Goal: Task Accomplishment & Management: Complete application form

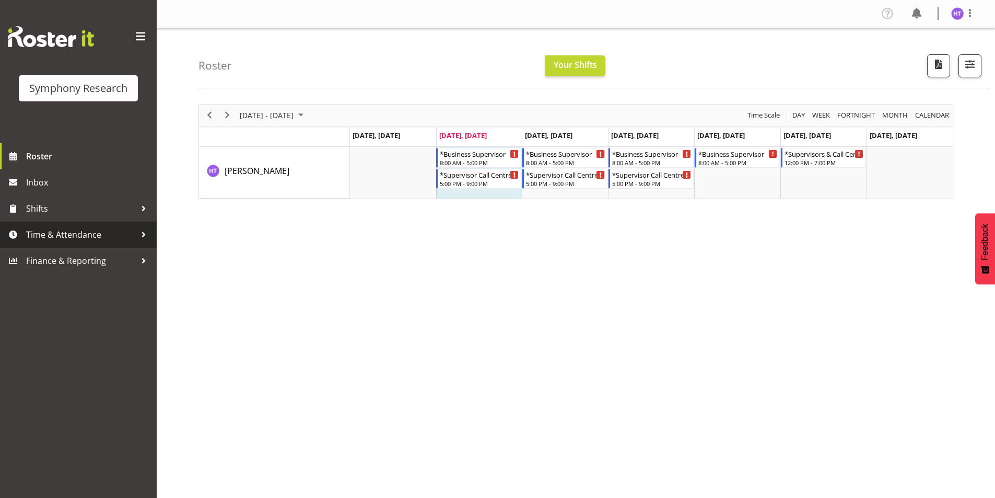
click at [75, 233] on span "Time & Attendance" at bounding box center [81, 235] width 110 height 16
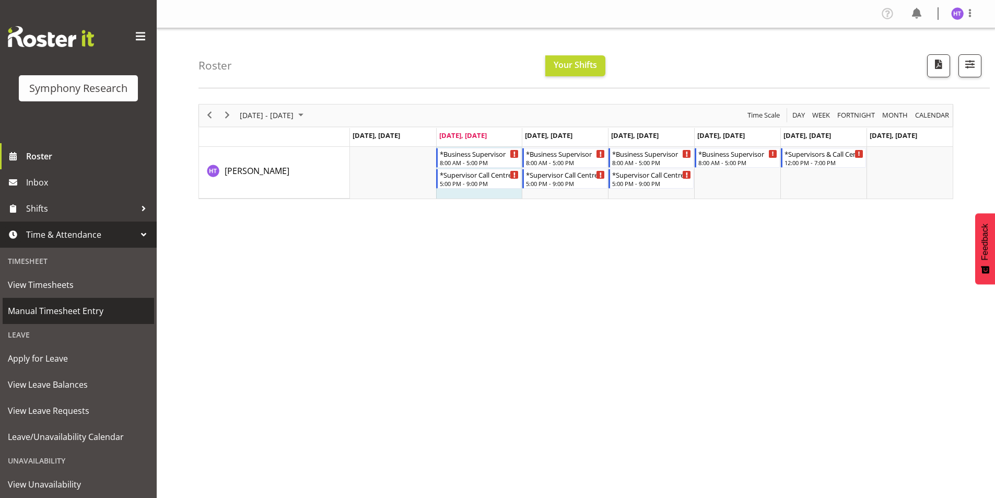
click at [66, 309] on span "Manual Timesheet Entry" at bounding box center [78, 311] width 141 height 16
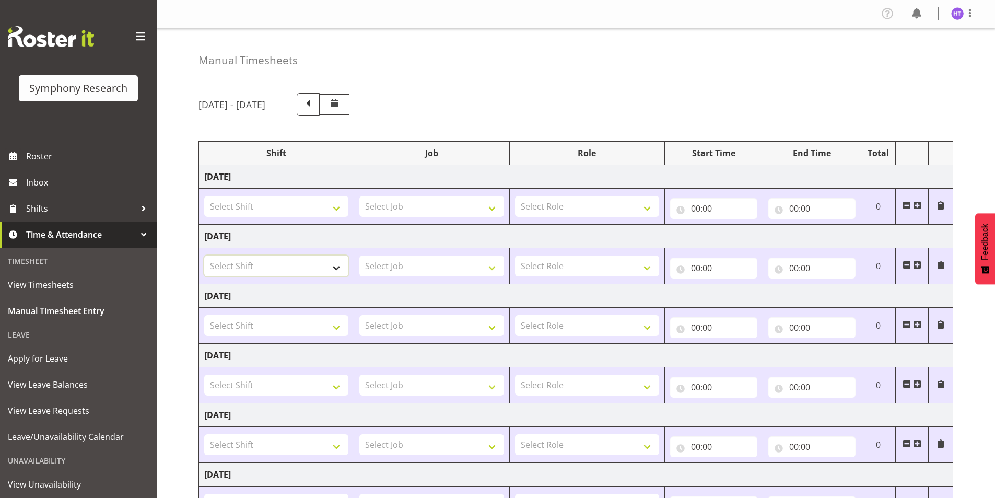
click at [231, 266] on select "Select Shift !!Project Briefing (Job to be assigned) !!Weekend Residential (Ros…" at bounding box center [276, 265] width 144 height 21
select select "28362"
click at [204, 255] on select "Select Shift !!Project Briefing (Job to be assigned) !!Weekend Residential (Ros…" at bounding box center [276, 265] width 144 height 21
click at [421, 274] on select "Select Job 550060 IF Admin 553492 World Poll Aus Wave 2 Main 2025 553493 World …" at bounding box center [431, 265] width 144 height 21
select select "10499"
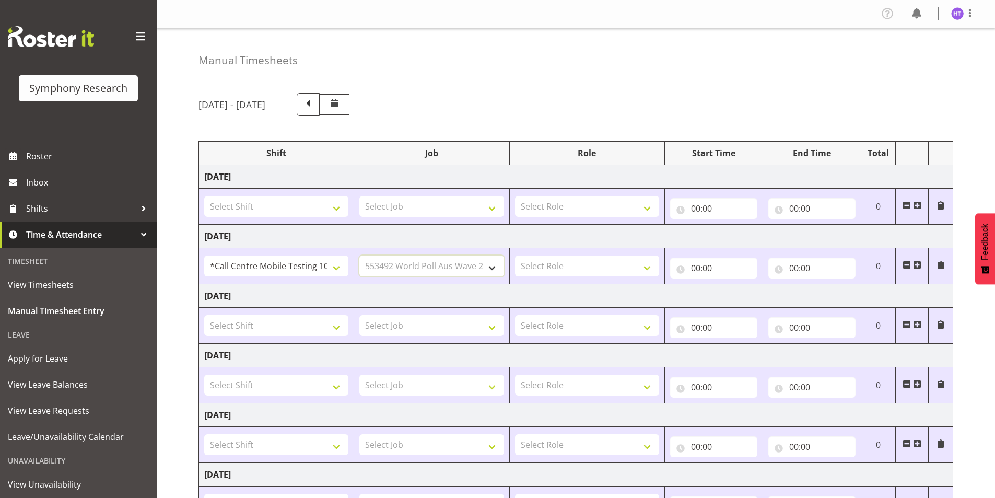
click at [359, 255] on select "Select Job 550060 IF Admin 553492 World Poll Aus Wave 2 Main 2025 553493 World …" at bounding box center [431, 265] width 144 height 21
click at [573, 265] on select "Select Role Interviewing Briefing Supervisor" at bounding box center [587, 265] width 144 height 21
select select "45"
click at [515, 255] on select "Select Role Interviewing Briefing Supervisor" at bounding box center [587, 265] width 144 height 21
click at [696, 270] on input "00:00" at bounding box center [713, 267] width 87 height 21
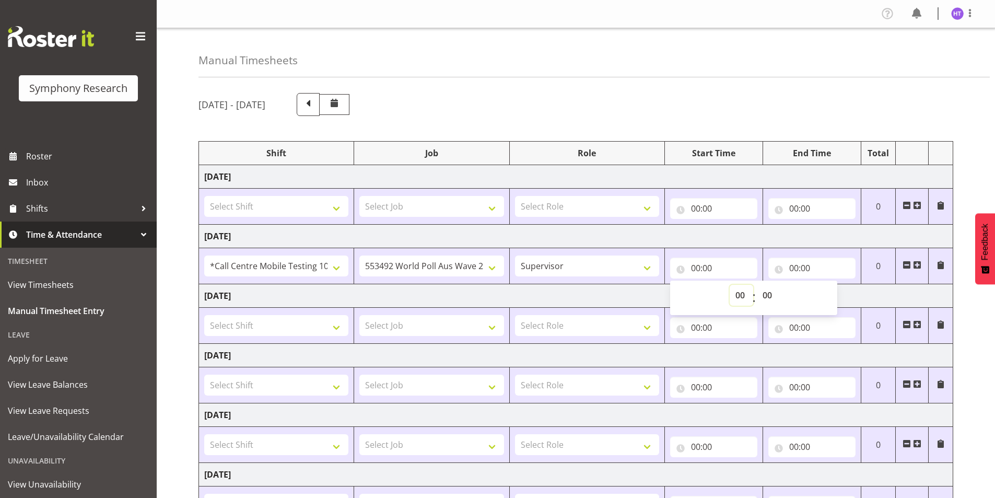
click at [738, 296] on select "00 01 02 03 04 05 06 07 08 09 10 11 12 13 14 15 16 17 18 19 20 21 22 23" at bounding box center [740, 295] width 23 height 21
select select "13"
click at [729, 285] on select "00 01 02 03 04 05 06 07 08 09 10 11 12 13 14 15 16 17 18 19 20 21 22 23" at bounding box center [740, 295] width 23 height 21
type input "13:00"
click at [767, 296] on select "00 01 02 03 04 05 06 07 08 09 10 11 12 13 14 15 16 17 18 19 20 21 22 23 24 25 2…" at bounding box center [767, 295] width 23 height 21
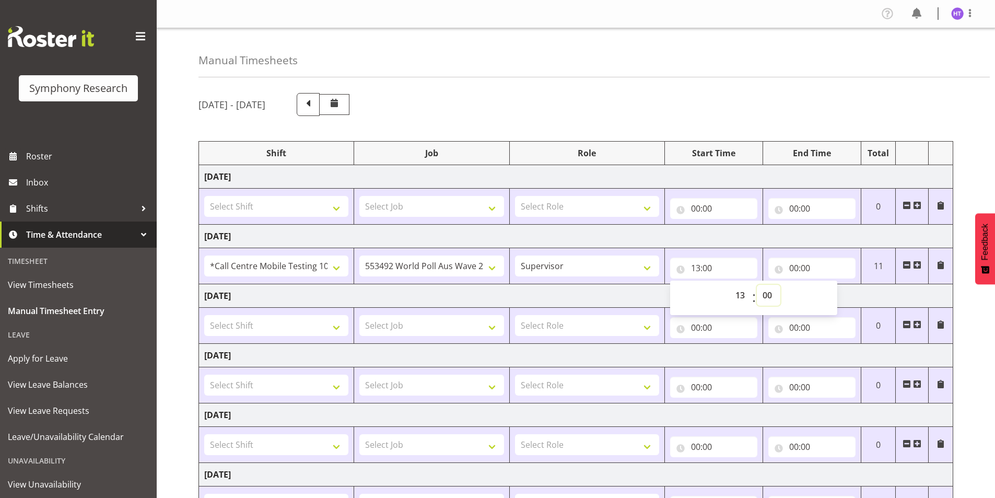
select select "30"
click at [756, 285] on select "00 01 02 03 04 05 06 07 08 09 10 11 12 13 14 15 16 17 18 19 20 21 22 23 24 25 2…" at bounding box center [767, 295] width 23 height 21
type input "13:30"
click at [794, 270] on input "00:00" at bounding box center [811, 267] width 87 height 21
click at [839, 296] on select "00 01 02 03 04 05 06 07 08 09 10 11 12 13 14 15 16 17 18 19 20 21 22 23" at bounding box center [838, 295] width 23 height 21
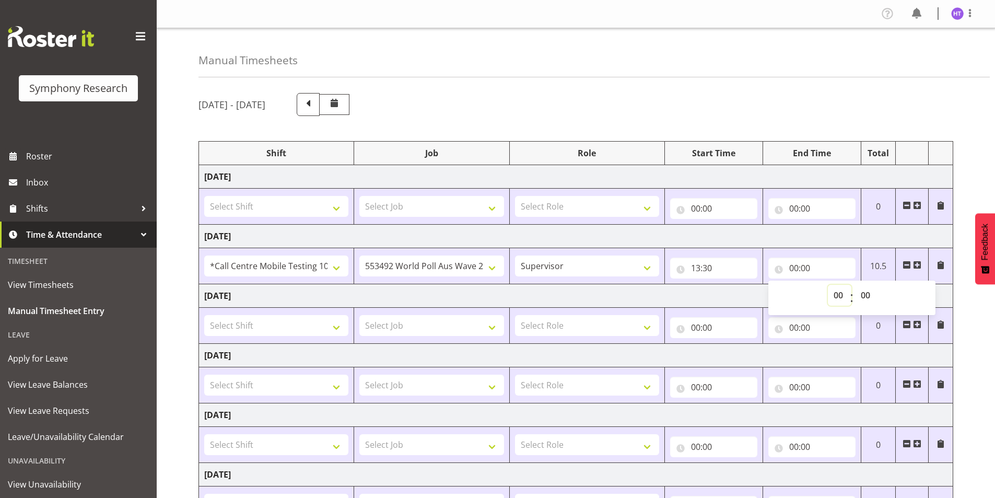
select select "14"
click at [827, 285] on select "00 01 02 03 04 05 06 07 08 09 10 11 12 13 14 15 16 17 18 19 20 21 22 23" at bounding box center [838, 295] width 23 height 21
type input "14:00"
click at [918, 262] on span at bounding box center [917, 265] width 8 height 8
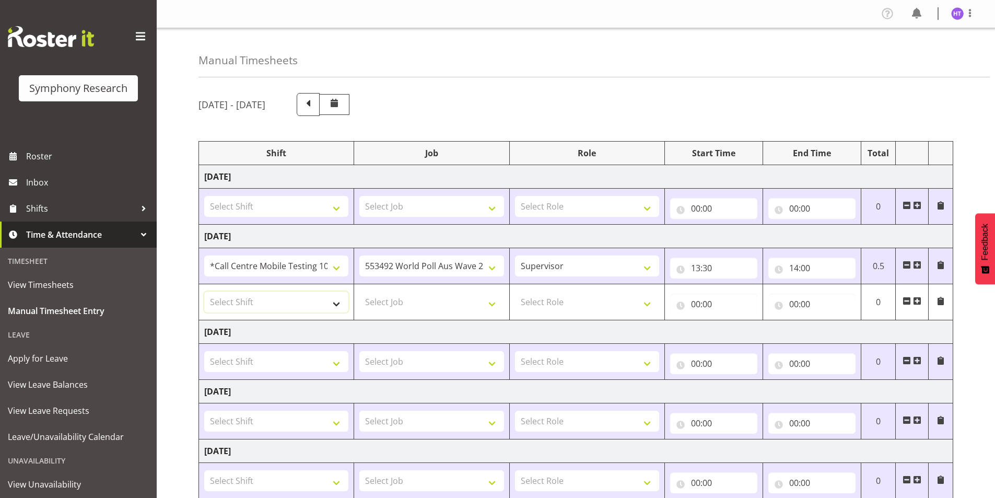
click at [279, 300] on select "Select Shift !!Project Briefing (Job to be assigned) !!Weekend Residential (Ros…" at bounding box center [276, 301] width 144 height 21
select select "28362"
click at [204, 291] on select "Select Shift !!Project Briefing (Job to be assigned) !!Weekend Residential (Ros…" at bounding box center [276, 301] width 144 height 21
click at [393, 297] on select "Select Job 550060 IF Admin 553492 World Poll Aus Wave 2 Main 2025 553493 World …" at bounding box center [431, 301] width 144 height 21
click at [805, 267] on input "14:00" at bounding box center [811, 267] width 87 height 21
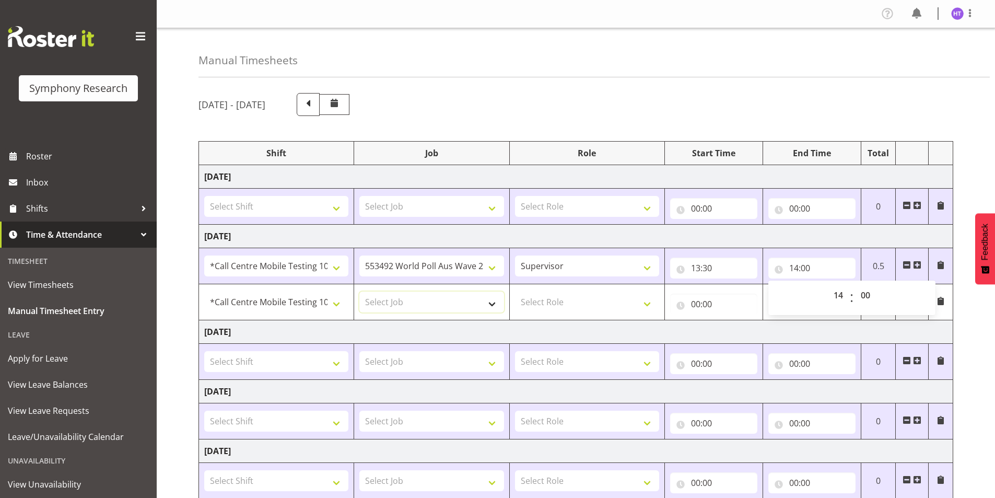
click at [421, 299] on select "Select Job 550060 IF Admin 553492 World Poll Aus Wave 2 Main 2025 553493 World …" at bounding box center [431, 301] width 144 height 21
select select "10242"
click at [359, 291] on select "Select Job 550060 IF Admin 553492 World Poll Aus Wave 2 Main 2025 553493 World …" at bounding box center [431, 301] width 144 height 21
click at [552, 300] on select "Select Role Interviewing Briefing Supervisor" at bounding box center [587, 301] width 144 height 21
select select "45"
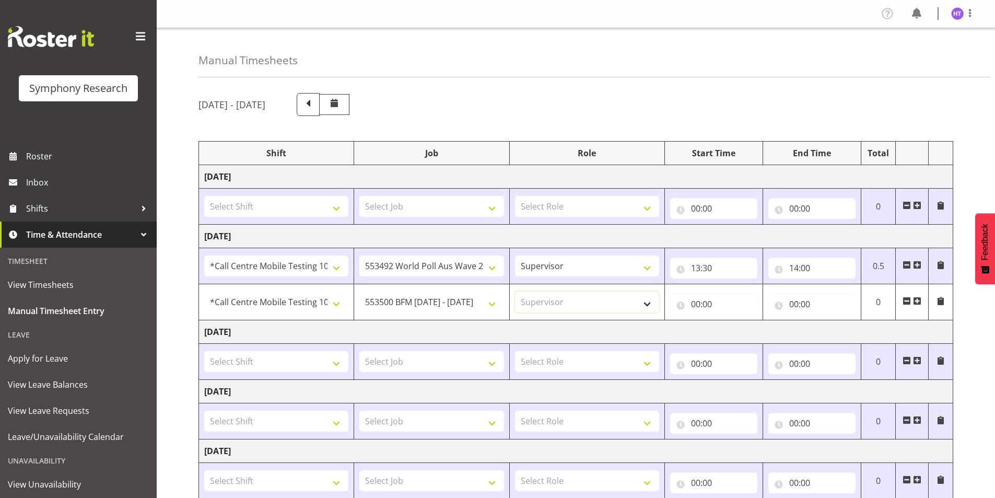
click at [515, 291] on select "Select Role Interviewing Briefing Supervisor" at bounding box center [587, 301] width 144 height 21
click at [696, 304] on input "00:00" at bounding box center [713, 303] width 87 height 21
click at [731, 336] on select "00 01 02 03 04 05 06 07 08 09 10 11 12 13 14 15 16 17 18 19 20 21 22 23" at bounding box center [740, 331] width 23 height 21
select select "14"
click at [729, 321] on select "00 01 02 03 04 05 06 07 08 09 10 11 12 13 14 15 16 17 18 19 20 21 22 23" at bounding box center [740, 331] width 23 height 21
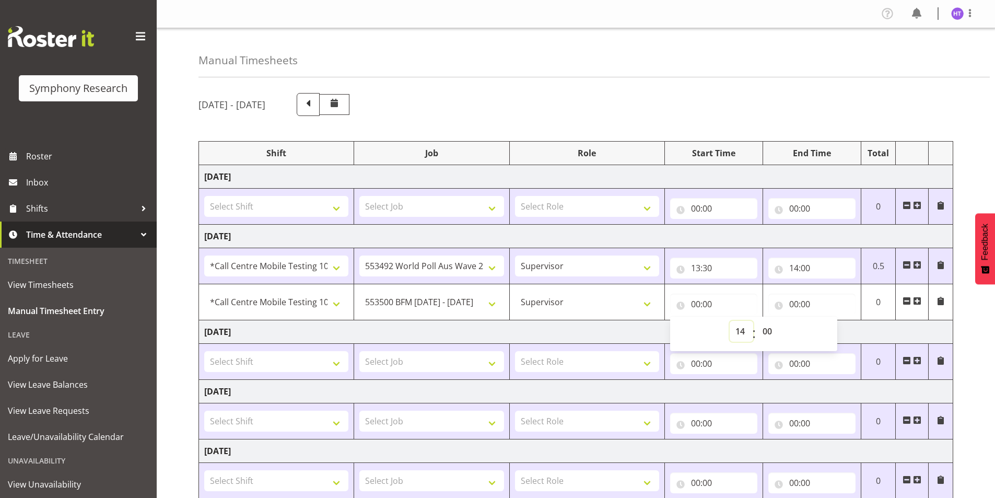
type input "14:00"
click at [796, 302] on input "00:00" at bounding box center [811, 303] width 87 height 21
click at [836, 333] on select "00 01 02 03 04 05 06 07 08 09 10 11 12 13 14 15 16 17 18 19 20 21 22 23" at bounding box center [838, 331] width 23 height 21
select select "14"
click at [827, 321] on select "00 01 02 03 04 05 06 07 08 09 10 11 12 13 14 15 16 17 18 19 20 21 22 23" at bounding box center [838, 331] width 23 height 21
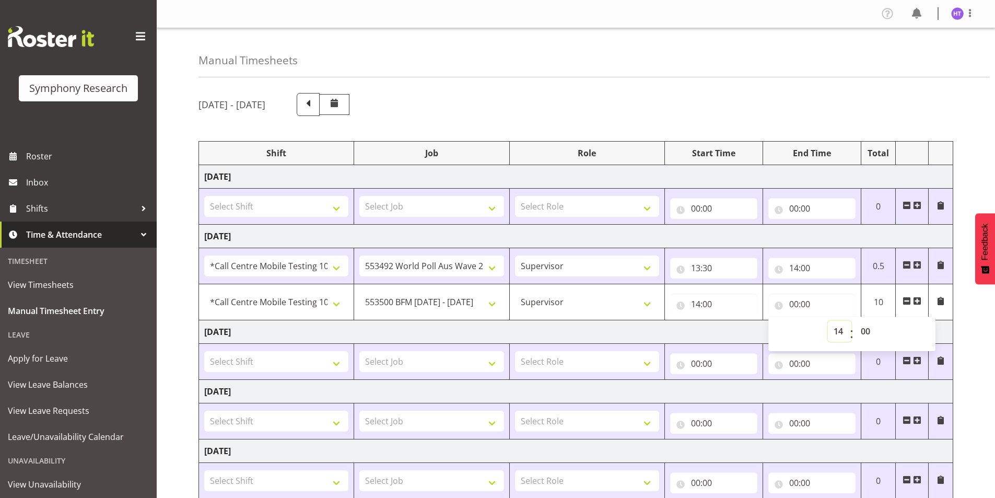
type input "14:00"
click at [863, 326] on select "00 01 02 03 04 05 06 07 08 09 10 11 12 13 14 15 16 17 18 19 20 21 22 23 24 25 2…" at bounding box center [866, 331] width 23 height 21
select select "10"
click at [855, 321] on select "00 01 02 03 04 05 06 07 08 09 10 11 12 13 14 15 16 17 18 19 20 21 22 23 24 25 2…" at bounding box center [866, 331] width 23 height 21
type input "14:10"
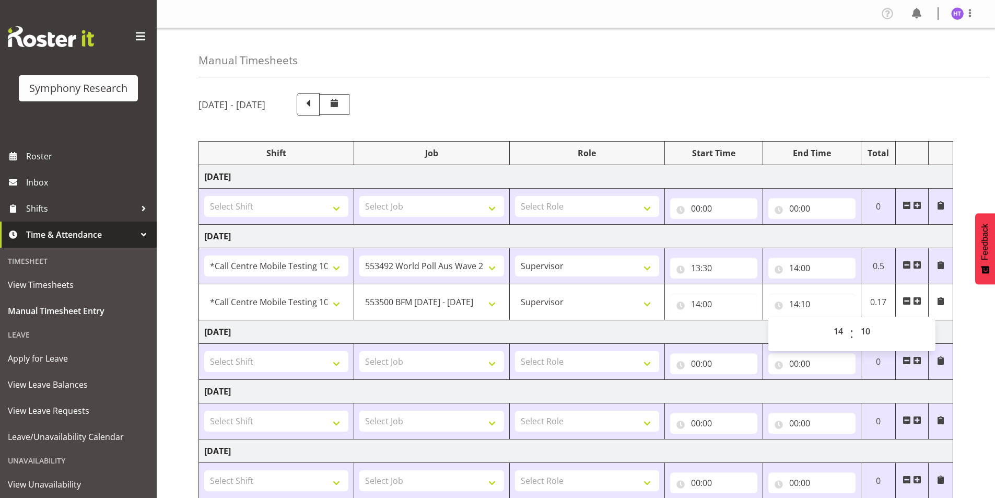
click at [918, 297] on span at bounding box center [917, 301] width 8 height 8
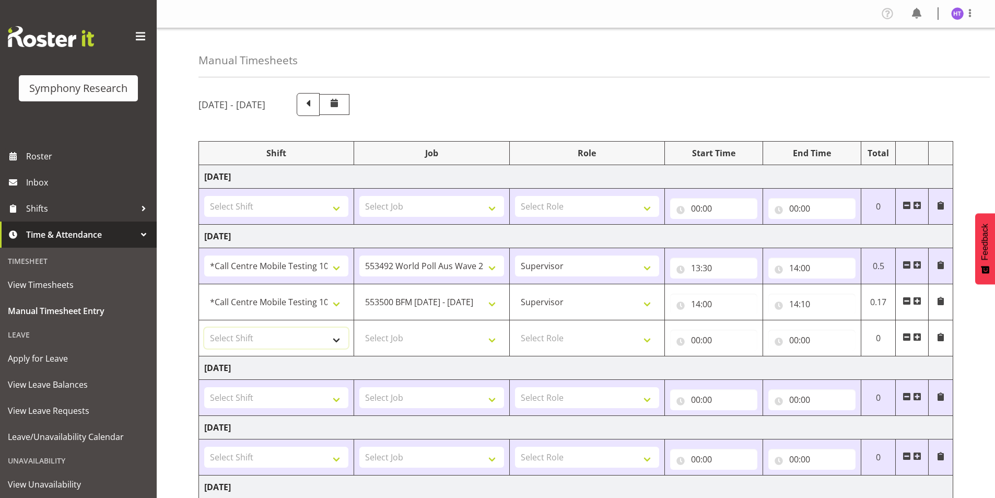
click at [298, 347] on select "Select Shift !!Project Briefing (Job to be assigned) !!Weekend Residential (Ros…" at bounding box center [276, 337] width 144 height 21
select select "28362"
click at [204, 327] on select "Select Shift !!Project Briefing (Job to be assigned) !!Weekend Residential (Ros…" at bounding box center [276, 337] width 144 height 21
click at [404, 334] on select "Select Job 550060 IF Admin 553492 World Poll Aus Wave 2 Main 2025 553493 World …" at bounding box center [431, 337] width 144 height 21
select select "10239"
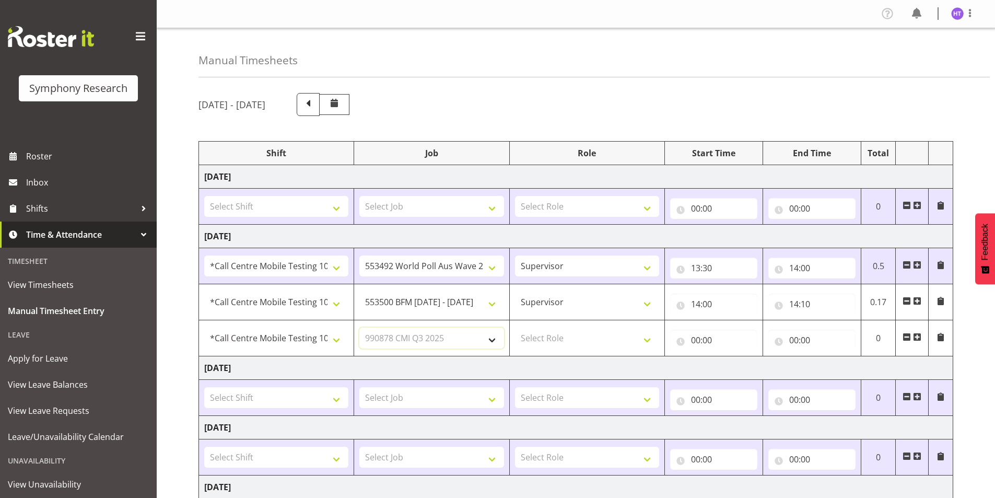
click at [359, 327] on select "Select Job 550060 IF Admin 553492 World Poll Aus Wave 2 Main 2025 553493 World …" at bounding box center [431, 337] width 144 height 21
click at [566, 342] on select "Select Role Interviewing Briefing Supervisor" at bounding box center [587, 337] width 144 height 21
select select "45"
click at [515, 327] on select "Select Role Interviewing Briefing Supervisor" at bounding box center [587, 337] width 144 height 21
click at [701, 341] on input "00:00" at bounding box center [713, 339] width 87 height 21
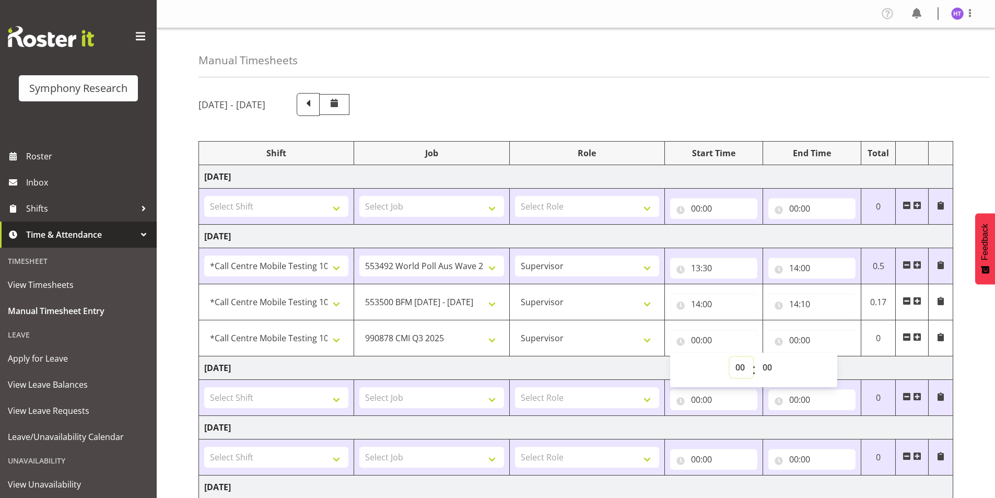
click at [736, 371] on select "00 01 02 03 04 05 06 07 08 09 10 11 12 13 14 15 16 17 18 19 20 21 22 23" at bounding box center [740, 367] width 23 height 21
select select "14"
click at [729, 357] on select "00 01 02 03 04 05 06 07 08 09 10 11 12 13 14 15 16 17 18 19 20 21 22 23" at bounding box center [740, 367] width 23 height 21
type input "14:00"
click at [770, 367] on select "00 01 02 03 04 05 06 07 08 09 10 11 12 13 14 15 16 17 18 19 20 21 22 23 24 25 2…" at bounding box center [767, 367] width 23 height 21
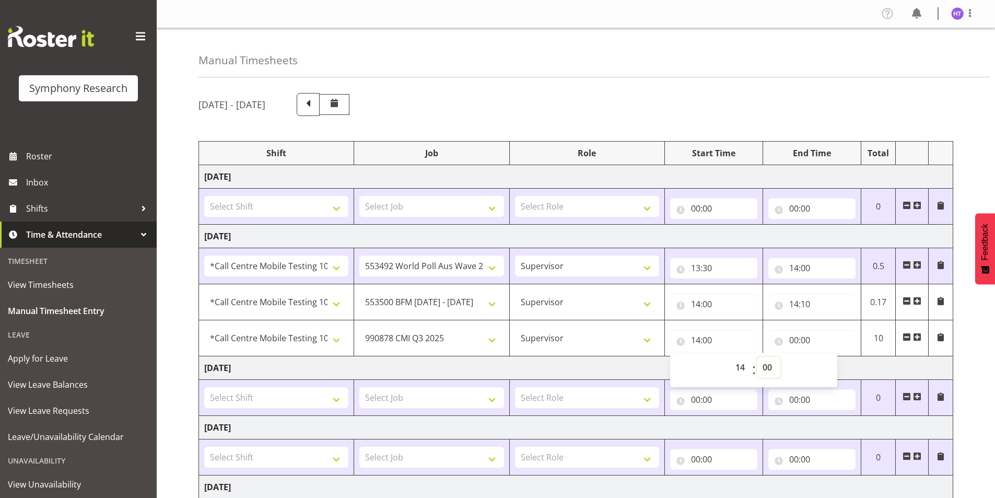
select select "10"
click at [756, 357] on select "00 01 02 03 04 05 06 07 08 09 10 11 12 13 14 15 16 17 18 19 20 21 22 23 24 25 2…" at bounding box center [767, 367] width 23 height 21
type input "14:10"
click at [795, 338] on input "00:00" at bounding box center [811, 339] width 87 height 21
click at [839, 369] on select "00 01 02 03 04 05 06 07 08 09 10 11 12 13 14 15 16 17 18 19 20 21 22 23" at bounding box center [838, 367] width 23 height 21
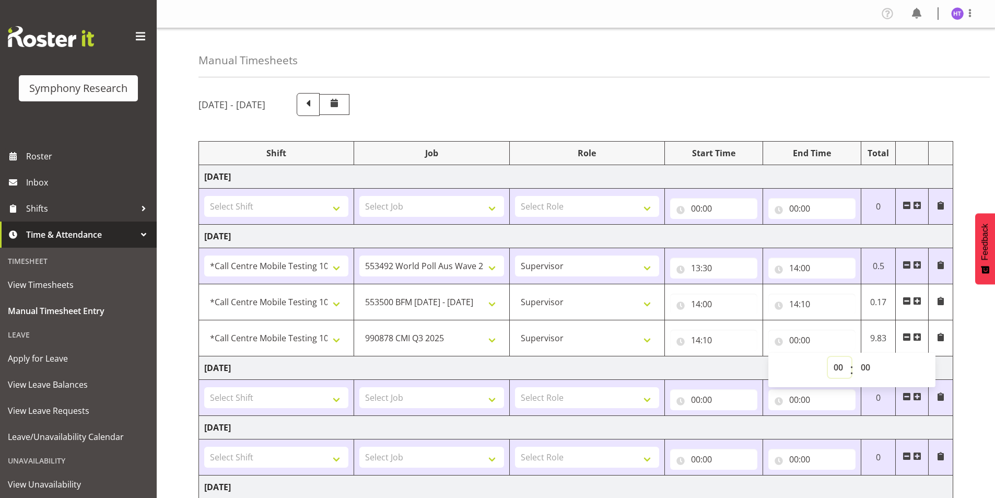
select select "14"
click at [827, 357] on select "00 01 02 03 04 05 06 07 08 09 10 11 12 13 14 15 16 17 18 19 20 21 22 23" at bounding box center [838, 367] width 23 height 21
type input "14:00"
click at [866, 368] on select "00 01 02 03 04 05 06 07 08 09 10 11 12 13 14 15 16 17 18 19 20 21 22 23 24 25 2…" at bounding box center [866, 367] width 23 height 21
select select "20"
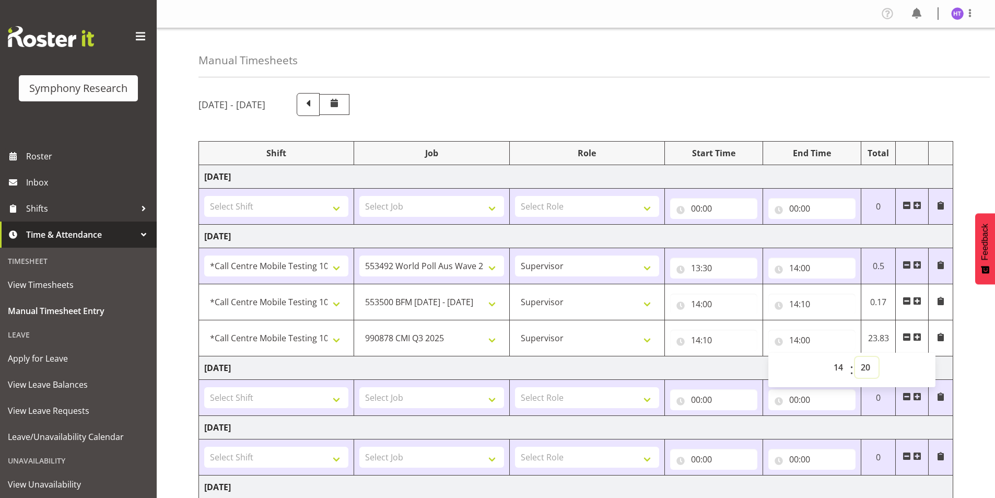
click at [855, 357] on select "00 01 02 03 04 05 06 07 08 09 10 11 12 13 14 15 16 17 18 19 20 21 22 23 24 25 2…" at bounding box center [866, 367] width 23 height 21
type input "14:20"
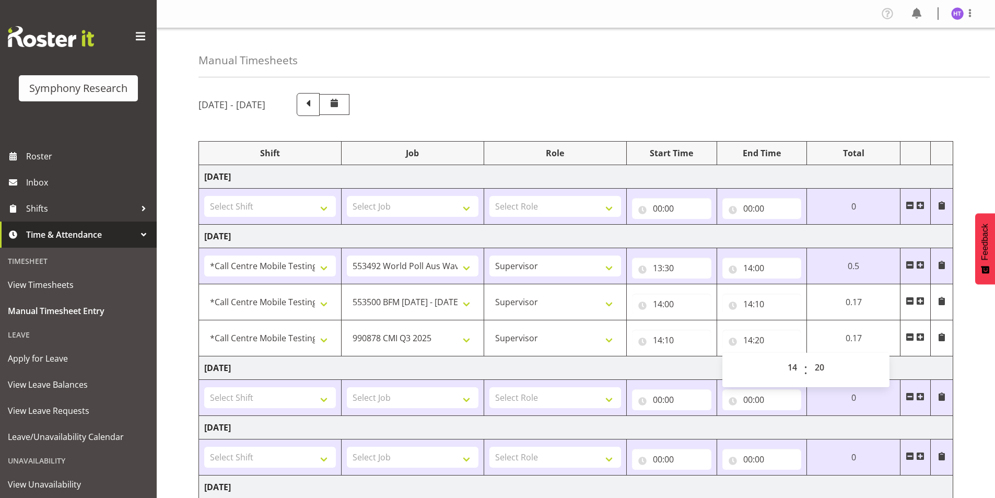
click at [921, 335] on span at bounding box center [920, 337] width 8 height 8
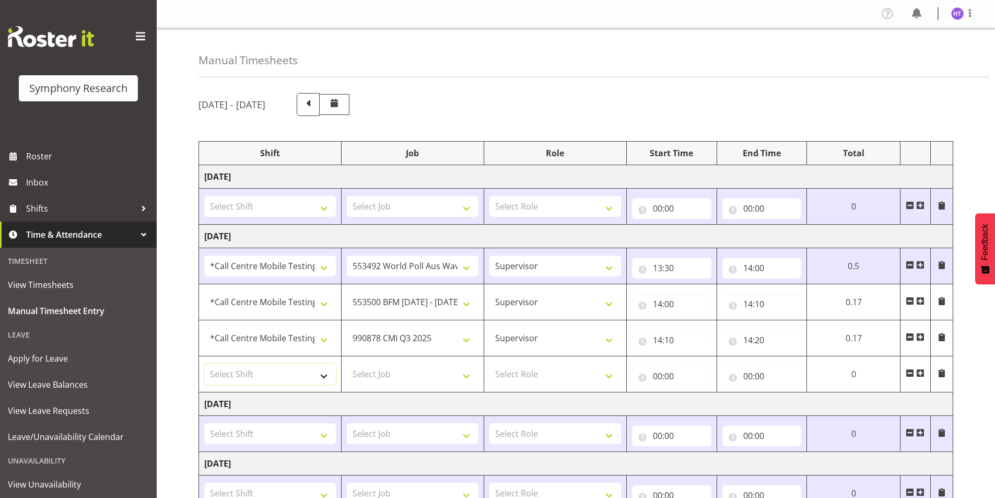
click at [274, 370] on select "Select Shift !!Project Briefing (Job to be assigned) !!Weekend Residential (Ros…" at bounding box center [270, 373] width 132 height 21
select select "41123"
click at [204, 363] on select "Select Shift !!Project Briefing (Job to be assigned) !!Weekend Residential (Ros…" at bounding box center [270, 373] width 132 height 21
click at [391, 380] on select "Select Job 550060 IF Admin 553492 World Poll Aus Wave 2 Main 2025 553493 World …" at bounding box center [413, 373] width 132 height 21
select select "9636"
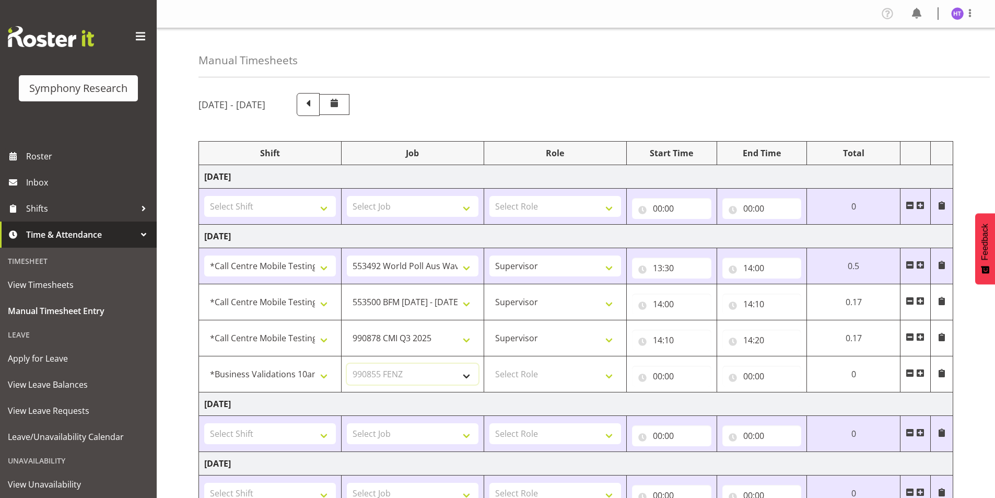
click at [347, 363] on select "Select Job 550060 IF Admin 553492 World Poll Aus Wave 2 Main 2025 553493 World …" at bounding box center [413, 373] width 132 height 21
click at [530, 371] on select "Select Role Interviewing Briefing Supervisor" at bounding box center [555, 373] width 132 height 21
select select "45"
click at [489, 363] on select "Select Role Interviewing Briefing Supervisor" at bounding box center [555, 373] width 132 height 21
click at [659, 376] on input "00:00" at bounding box center [671, 375] width 79 height 21
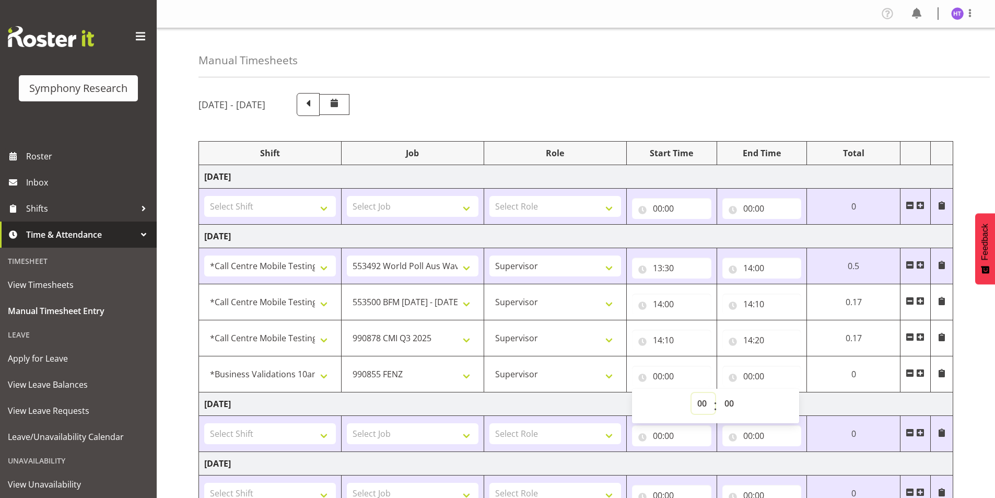
click at [701, 405] on select "00 01 02 03 04 05 06 07 08 09 10 11 12 13 14 15 16 17 18 19 20 21 22 23" at bounding box center [702, 403] width 23 height 21
select select "14"
click at [715, 393] on select "00 01 02 03 04 05 06 07 08 09 10 11 12 13 14 15 16 17 18 19 20 21 22 23" at bounding box center [702, 403] width 23 height 21
type input "14:00"
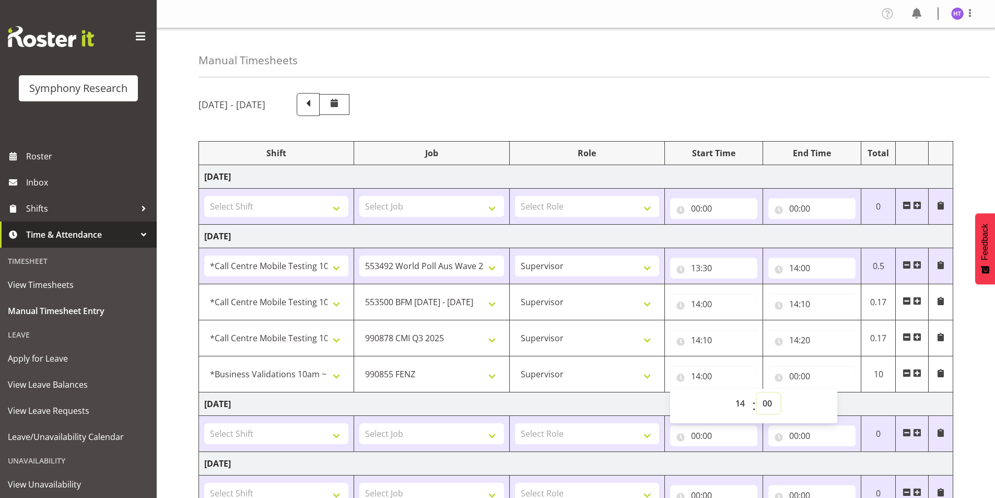
click at [767, 399] on select "00 01 02 03 04 05 06 07 08 09 10 11 12 13 14 15 16 17 18 19 20 21 22 23 24 25 2…" at bounding box center [767, 403] width 23 height 21
select select "20"
click at [756, 393] on select "00 01 02 03 04 05 06 07 08 09 10 11 12 13 14 15 16 17 18 19 20 21 22 23 24 25 2…" at bounding box center [767, 403] width 23 height 21
type input "14:20"
click at [791, 375] on input "00:00" at bounding box center [811, 375] width 87 height 21
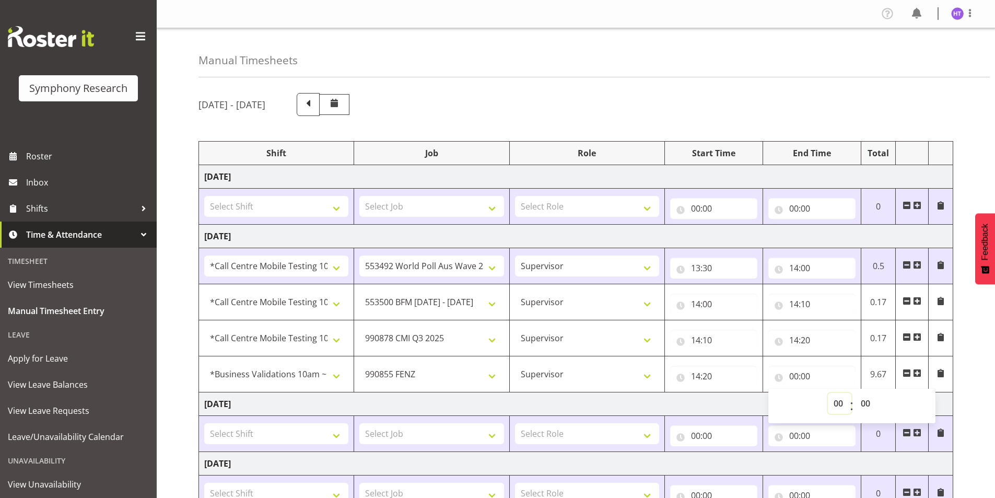
click at [834, 407] on select "00 01 02 03 04 05 06 07 08 09 10 11 12 13 14 15 16 17 18 19 20 21 22 23" at bounding box center [838, 403] width 23 height 21
select select "15"
click at [827, 393] on select "00 01 02 03 04 05 06 07 08 09 10 11 12 13 14 15 16 17 18 19 20 21 22 23" at bounding box center [838, 403] width 23 height 21
type input "15:00"
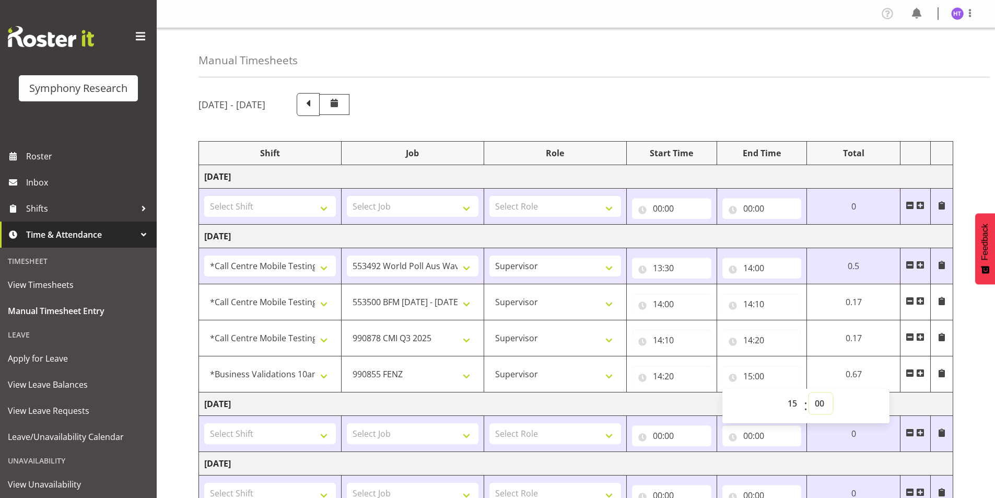
click at [818, 400] on select "00 01 02 03 04 05 06 07 08 09 10 11 12 13 14 15 16 17 18 19 20 21 22 23 24 25 2…" at bounding box center [820, 403] width 23 height 21
select select "40"
click at [832, 393] on select "00 01 02 03 04 05 06 07 08 09 10 11 12 13 14 15 16 17 18 19 20 21 22 23 24 25 2…" at bounding box center [820, 403] width 23 height 21
type input "15:40"
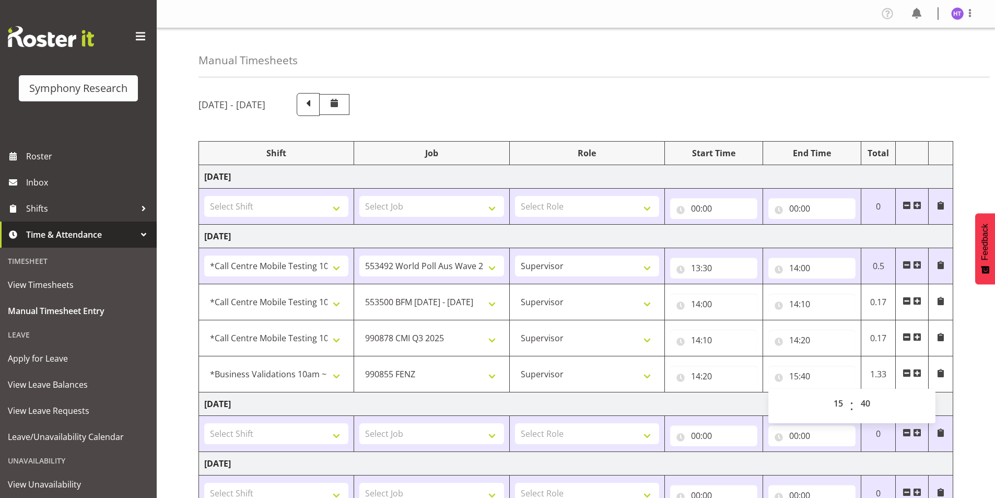
click at [919, 373] on span at bounding box center [917, 373] width 8 height 8
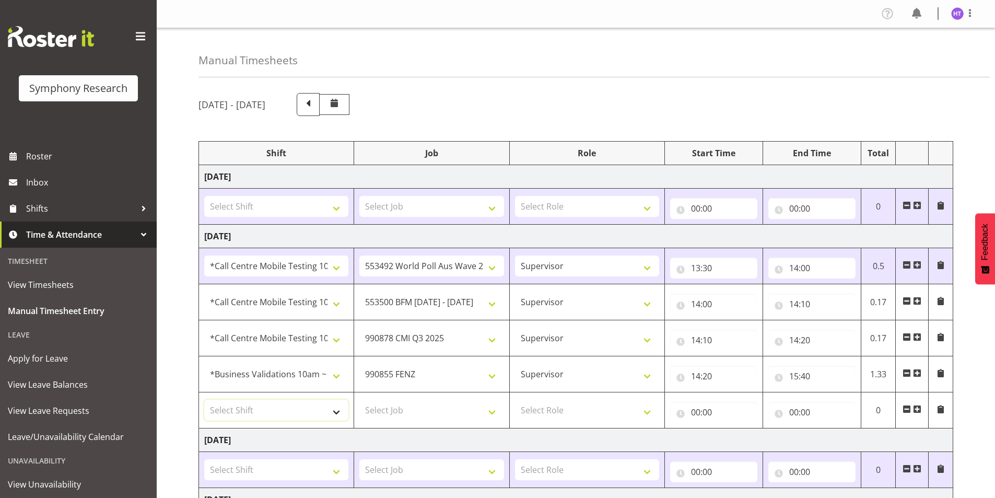
click at [240, 408] on select "Select Shift !!Project Briefing (Job to be assigned) !!Weekend Residential (Ros…" at bounding box center [276, 409] width 144 height 21
select select "28362"
click at [204, 399] on select "Select Shift !!Project Briefing (Job to be assigned) !!Weekend Residential (Ros…" at bounding box center [276, 409] width 144 height 21
drag, startPoint x: 405, startPoint y: 412, endPoint x: 408, endPoint y: 405, distance: 7.5
click at [405, 412] on select "Select Job 550060 IF Admin 553492 World Poll Aus Wave 2 Main 2025 553493 World …" at bounding box center [431, 409] width 144 height 21
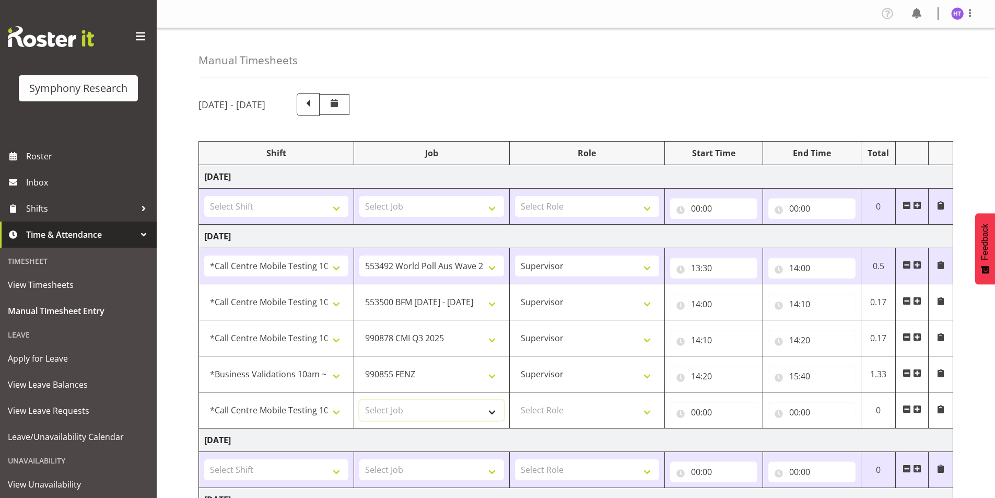
select select "10536"
click at [359, 399] on select "Select Job 550060 IF Admin 553492 World Poll Aus Wave 2 Main 2025 553493 World …" at bounding box center [431, 409] width 144 height 21
click at [550, 410] on select "Select Role Interviewing Briefing Supervisor" at bounding box center [587, 409] width 144 height 21
select select "45"
click at [515, 399] on select "Select Role Interviewing Briefing Supervisor" at bounding box center [587, 409] width 144 height 21
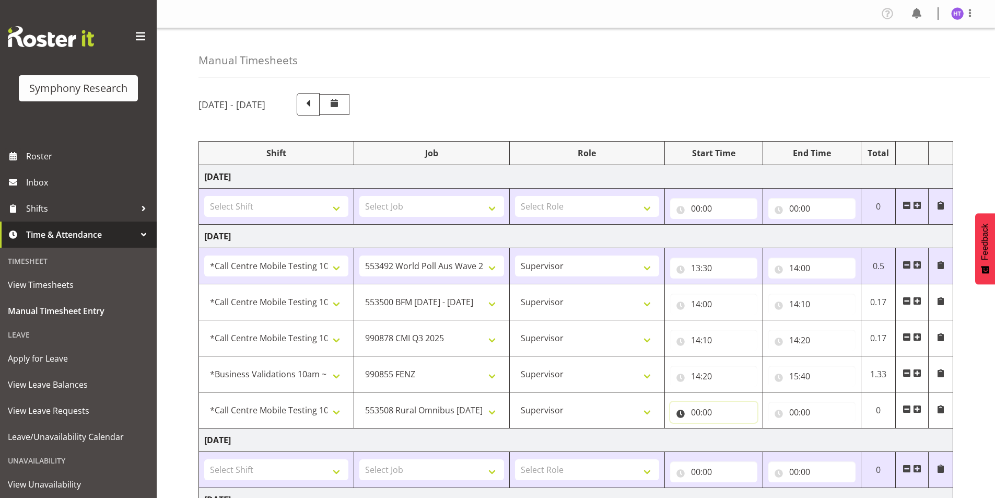
click at [701, 412] on input "00:00" at bounding box center [713, 411] width 87 height 21
click at [730, 442] on select "00 01 02 03 04 05 06 07 08 09 10 11 12 13 14 15 16 17 18 19 20 21 22 23" at bounding box center [740, 439] width 23 height 21
select select "15"
click at [729, 429] on select "00 01 02 03 04 05 06 07 08 09 10 11 12 13 14 15 16 17 18 19 20 21 22 23" at bounding box center [740, 439] width 23 height 21
type input "15:00"
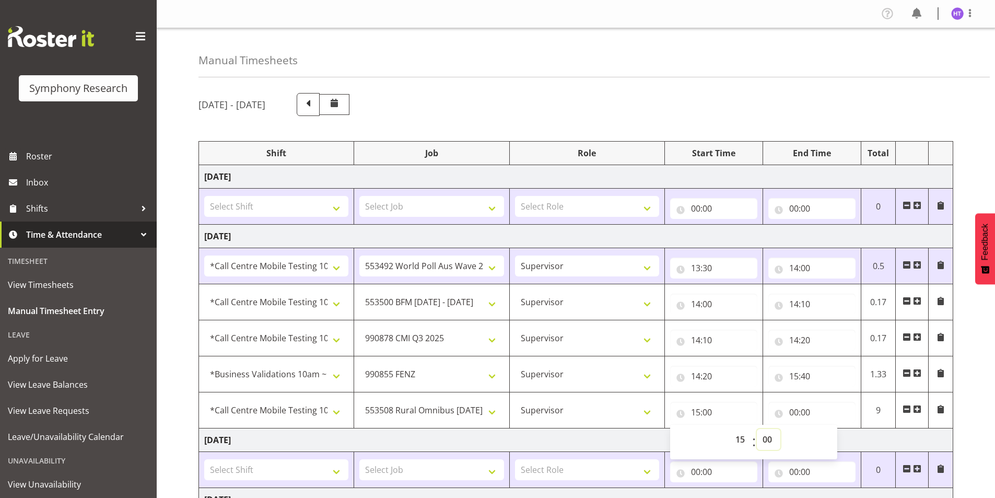
click at [767, 440] on select "00 01 02 03 04 05 06 07 08 09 10 11 12 13 14 15 16 17 18 19 20 21 22 23 24 25 2…" at bounding box center [767, 439] width 23 height 21
select select "40"
click at [756, 429] on select "00 01 02 03 04 05 06 07 08 09 10 11 12 13 14 15 16 17 18 19 20 21 22 23 24 25 2…" at bounding box center [767, 439] width 23 height 21
type input "15:40"
click at [794, 412] on input "00:00" at bounding box center [811, 411] width 87 height 21
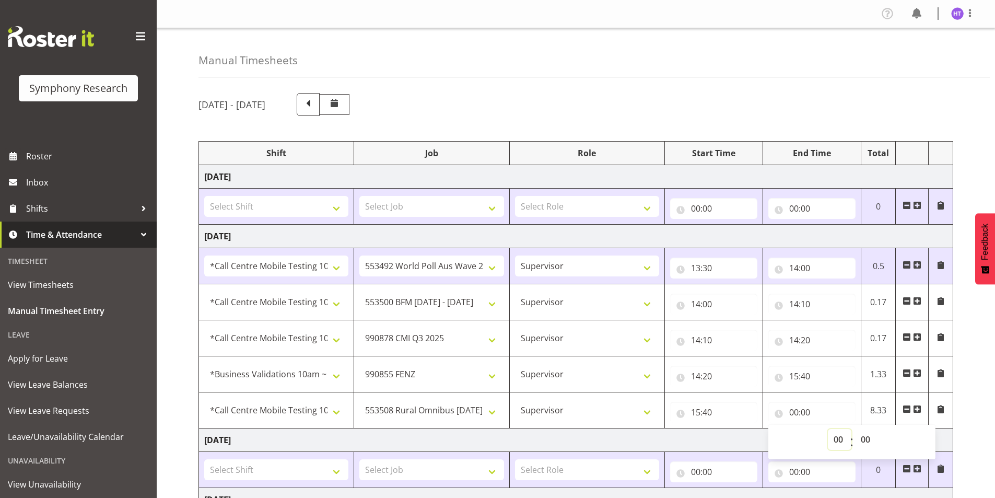
click at [837, 440] on select "00 01 02 03 04 05 06 07 08 09 10 11 12 13 14 15 16 17 18 19 20 21 22 23" at bounding box center [838, 439] width 23 height 21
select select "16"
click at [827, 429] on select "00 01 02 03 04 05 06 07 08 09 10 11 12 13 14 15 16 17 18 19 20 21 22 23" at bounding box center [838, 439] width 23 height 21
type input "16:00"
click at [864, 439] on select "00 01 02 03 04 05 06 07 08 09 10 11 12 13 14 15 16 17 18 19 20 21 22 23 24 25 2…" at bounding box center [866, 439] width 23 height 21
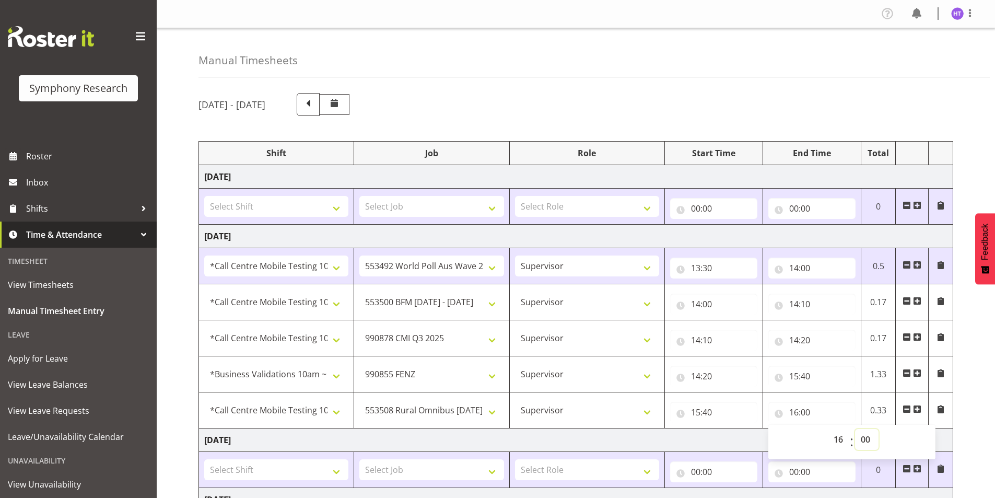
select select "25"
click at [855, 429] on select "00 01 02 03 04 05 06 07 08 09 10 11 12 13 14 15 16 17 18 19 20 21 22 23 24 25 2…" at bounding box center [866, 439] width 23 height 21
type input "16:25"
click at [855, 429] on select "00 01 02 03 04 05 06 07 08 09 10 11 12 13 14 15 16 17 18 19 20 21 22 23 24 25 2…" at bounding box center [866, 439] width 23 height 21
click at [990, 358] on div "August 18th - August 24th 2025 Shift Job Role Start Time End Time Total Monday …" at bounding box center [596, 434] width 796 height 699
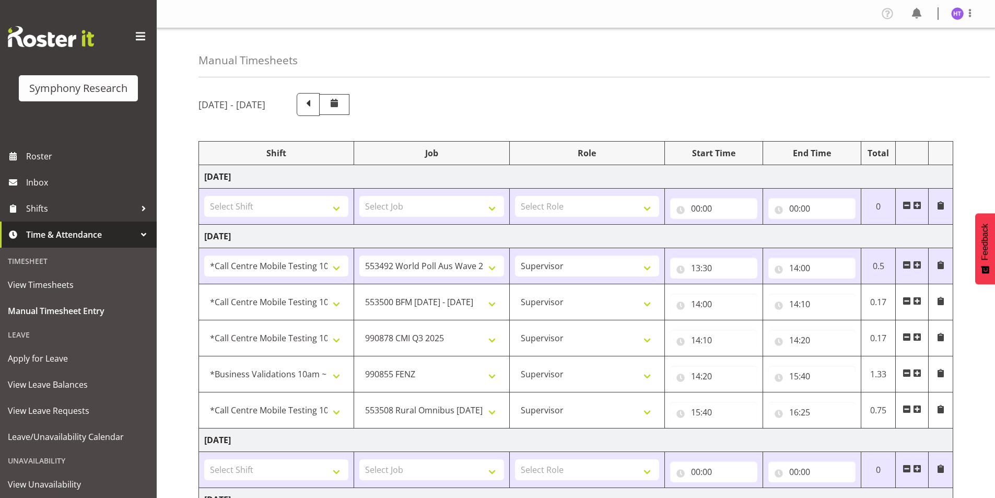
click at [920, 412] on span at bounding box center [917, 409] width 8 height 8
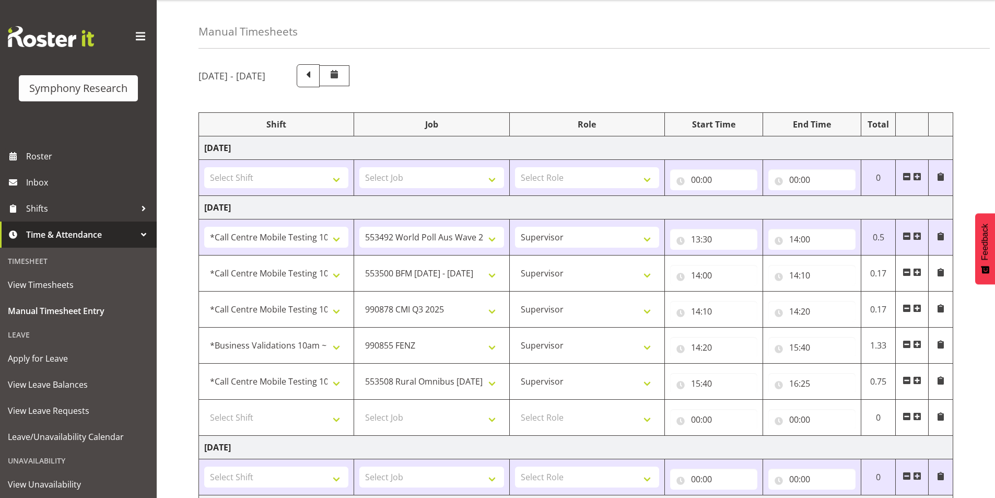
scroll to position [52, 0]
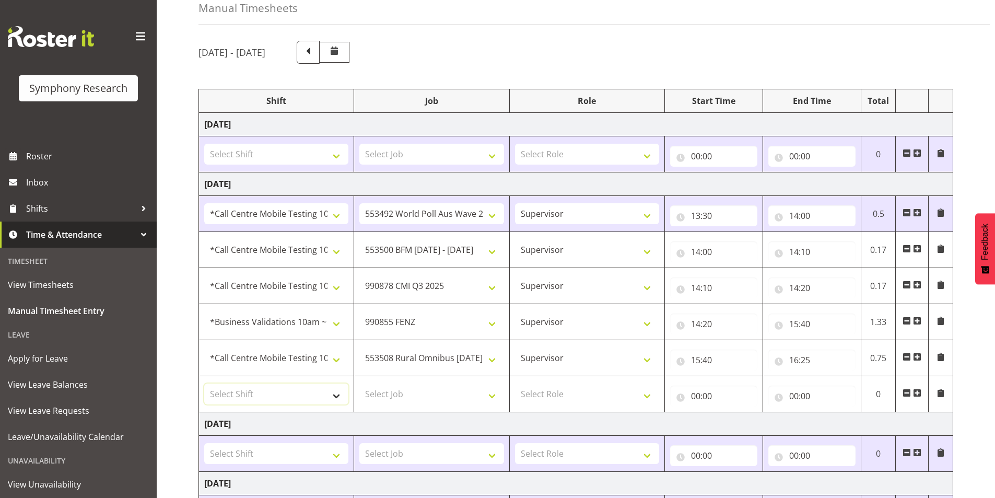
click at [227, 397] on select "Select Shift !!Project Briefing (Job to be assigned) !!Weekend Residential (Ros…" at bounding box center [276, 393] width 144 height 21
select select "28362"
click at [204, 383] on select "Select Shift !!Project Briefing (Job to be assigned) !!Weekend Residential (Ros…" at bounding box center [276, 393] width 144 height 21
click at [398, 399] on select "Select Job 550060 IF Admin 553492 World Poll Aus Wave 2 Main 2025 553493 World …" at bounding box center [431, 393] width 144 height 21
select select "743"
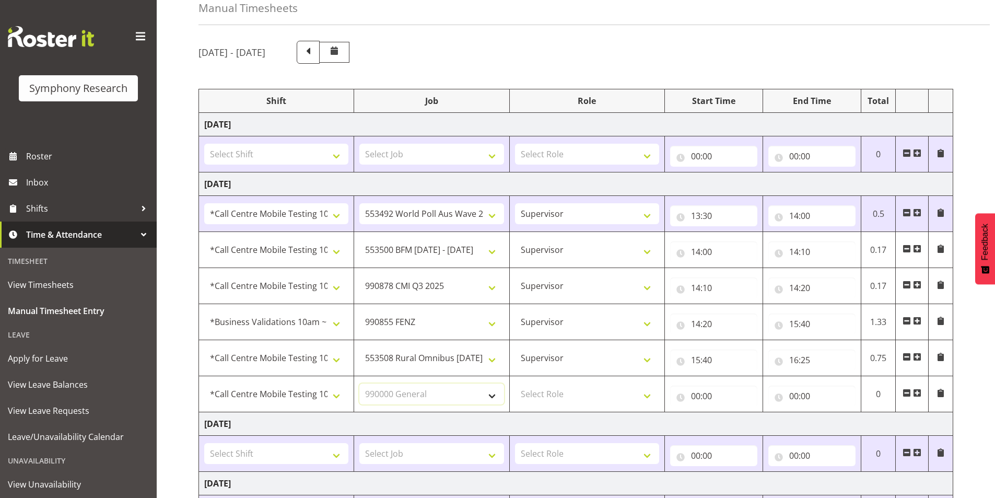
click at [359, 383] on select "Select Job 550060 IF Admin 553492 World Poll Aus Wave 2 Main 2025 553493 World …" at bounding box center [431, 393] width 144 height 21
click at [550, 395] on select "Select Role Interviewing Briefing Supervisor" at bounding box center [587, 393] width 144 height 21
select select "45"
click at [515, 383] on select "Select Role Interviewing Briefing Supervisor" at bounding box center [587, 393] width 144 height 21
click at [697, 391] on input "00:00" at bounding box center [713, 395] width 87 height 21
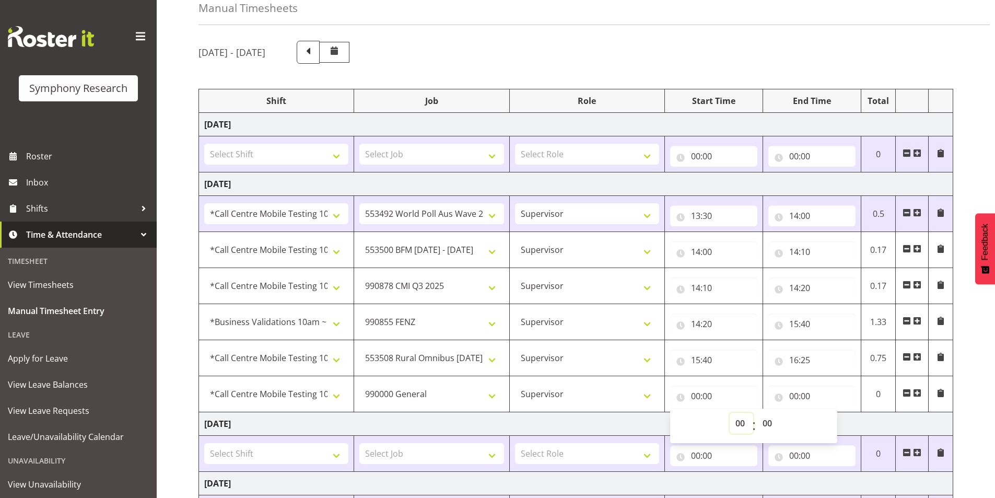
click at [735, 424] on select "00 01 02 03 04 05 06 07 08 09 10 11 12 13 14 15 16 17 18 19 20 21 22 23" at bounding box center [740, 422] width 23 height 21
select select "16"
click at [729, 412] on select "00 01 02 03 04 05 06 07 08 09 10 11 12 13 14 15 16 17 18 19 20 21 22 23" at bounding box center [740, 422] width 23 height 21
type input "16:00"
click at [426, 397] on select "550060 IF Admin 553492 World Poll Aus Wave 2 Main 2025 553493 World Poll NZ Wav…" at bounding box center [431, 393] width 144 height 21
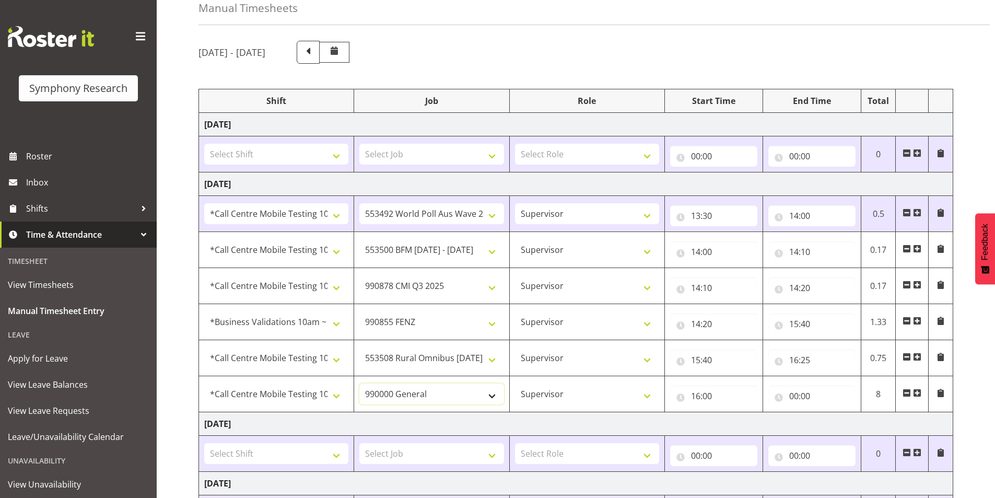
select select "10239"
click at [359, 383] on select "550060 IF Admin 553492 World Poll Aus Wave 2 Main 2025 553493 World Poll NZ Wav…" at bounding box center [431, 393] width 144 height 21
click at [697, 394] on input "16:00" at bounding box center [713, 395] width 87 height 21
click at [737, 424] on select "00 01 02 03 04 05 06 07 08 09 10 11 12 13 14 15 16 17 18 19 20 21 22 23" at bounding box center [740, 422] width 23 height 21
select select "17"
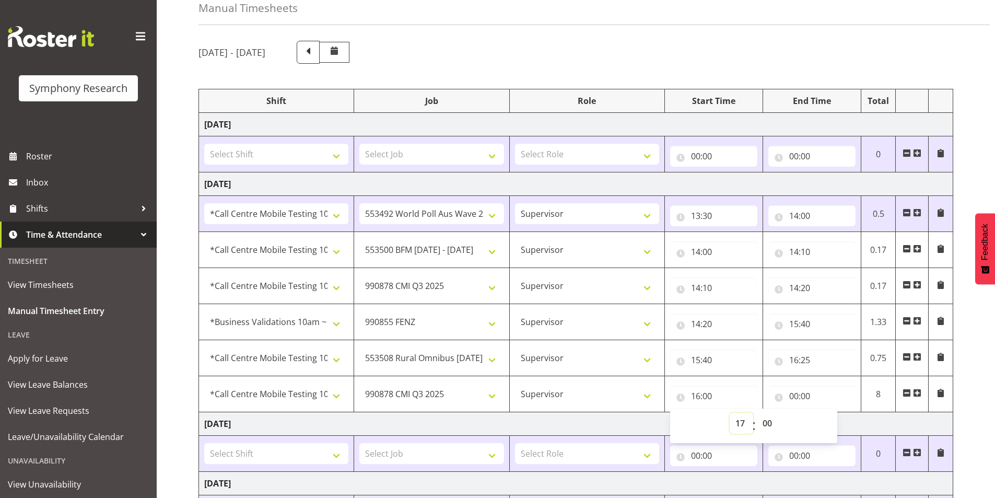
click at [729, 412] on select "00 01 02 03 04 05 06 07 08 09 10 11 12 13 14 15 16 17 18 19 20 21 22 23" at bounding box center [740, 422] width 23 height 21
type input "17:00"
click at [802, 398] on input "00:00" at bounding box center [811, 395] width 87 height 21
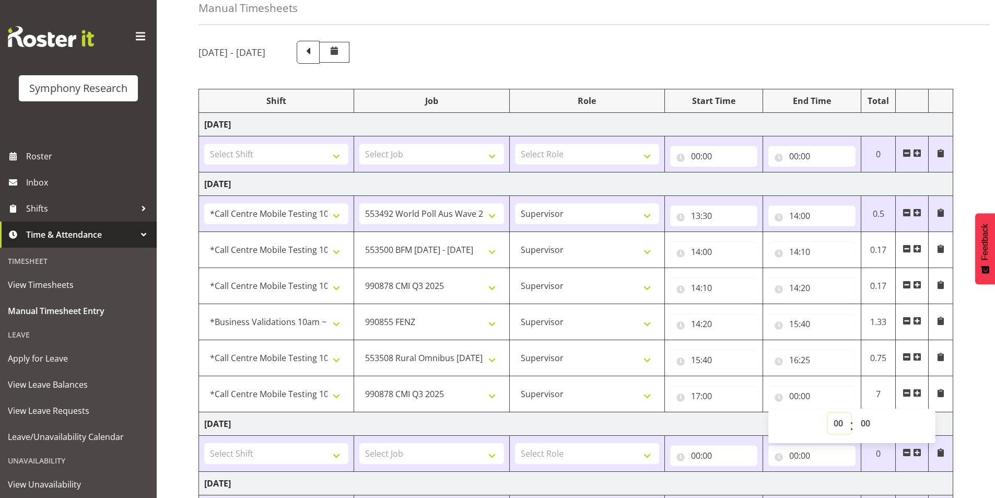
drag, startPoint x: 832, startPoint y: 424, endPoint x: 812, endPoint y: 428, distance: 19.7
click at [832, 424] on select "00 01 02 03 04 05 06 07 08 09 10 11 12 13 14 15 16 17 18 19 20 21 22 23" at bounding box center [838, 422] width 23 height 21
select select "17"
click at [827, 412] on select "00 01 02 03 04 05 06 07 08 09 10 11 12 13 14 15 16 17 18 19 20 21 22 23" at bounding box center [838, 422] width 23 height 21
type input "17:00"
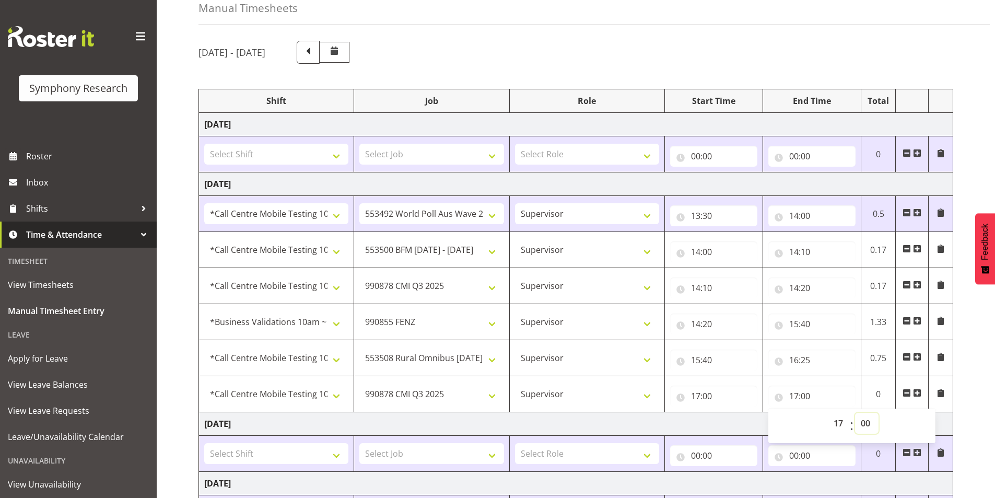
click at [864, 425] on select "00 01 02 03 04 05 06 07 08 09 10 11 12 13 14 15 16 17 18 19 20 21 22 23 24 25 2…" at bounding box center [866, 422] width 23 height 21
select select "45"
click at [855, 412] on select "00 01 02 03 04 05 06 07 08 09 10 11 12 13 14 15 16 17 18 19 20 21 22 23 24 25 2…" at bounding box center [866, 422] width 23 height 21
type input "17:45"
click at [916, 393] on span at bounding box center [917, 392] width 8 height 8
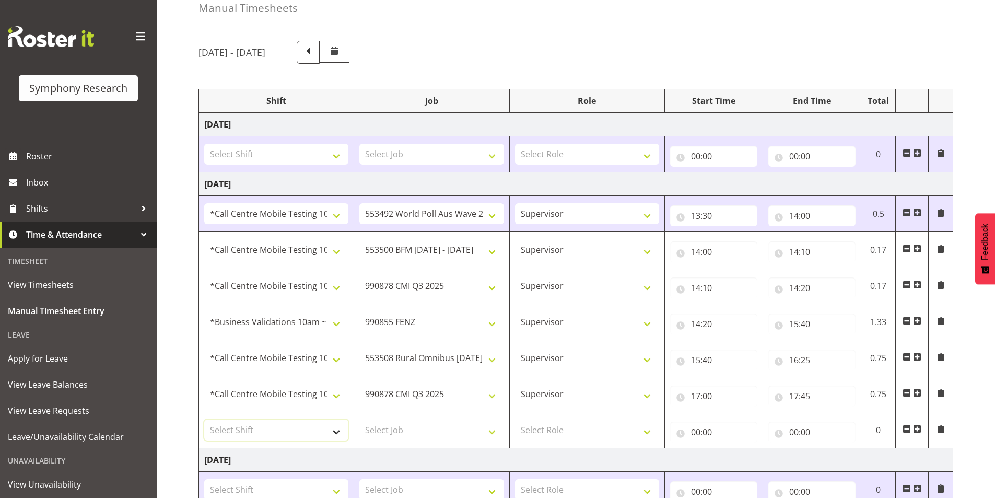
drag, startPoint x: 276, startPoint y: 425, endPoint x: 276, endPoint y: 420, distance: 5.2
click at [276, 425] on select "Select Shift !!Project Briefing (Job to be assigned) !!Weekend Residential (Ros…" at bounding box center [276, 429] width 144 height 21
select select "28362"
click at [204, 419] on select "Select Shift !!Project Briefing (Job to be assigned) !!Weekend Residential (Ros…" at bounding box center [276, 429] width 144 height 21
click at [398, 429] on select "Select Job 550060 IF Admin 553492 World Poll Aus Wave 2 Main 2025 553493 World …" at bounding box center [431, 429] width 144 height 21
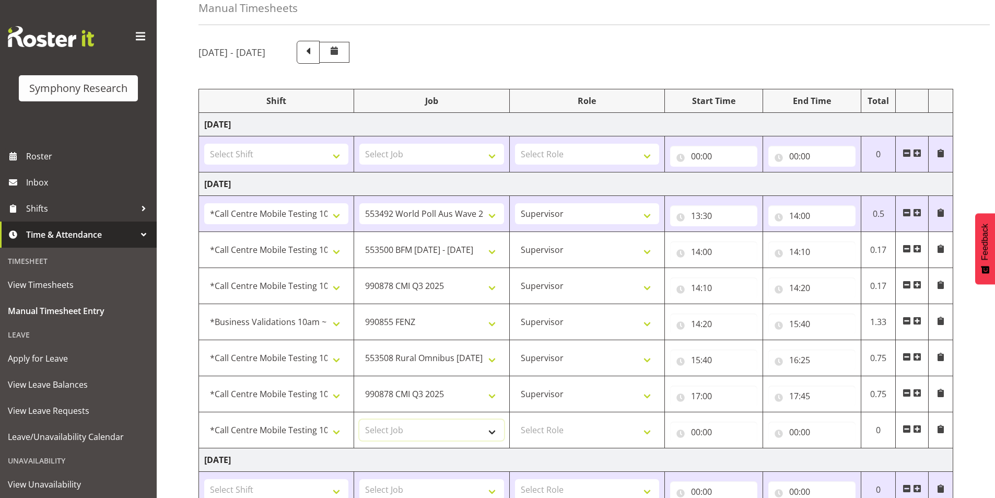
select select "9636"
click at [359, 419] on select "Select Job 550060 IF Admin 553492 World Poll Aus Wave 2 Main 2025 553493 World …" at bounding box center [431, 429] width 144 height 21
click at [577, 431] on select "Select Role Interviewing Briefing Supervisor" at bounding box center [587, 429] width 144 height 21
select select "45"
click at [515, 419] on select "Select Role Interviewing Briefing Supervisor" at bounding box center [587, 429] width 144 height 21
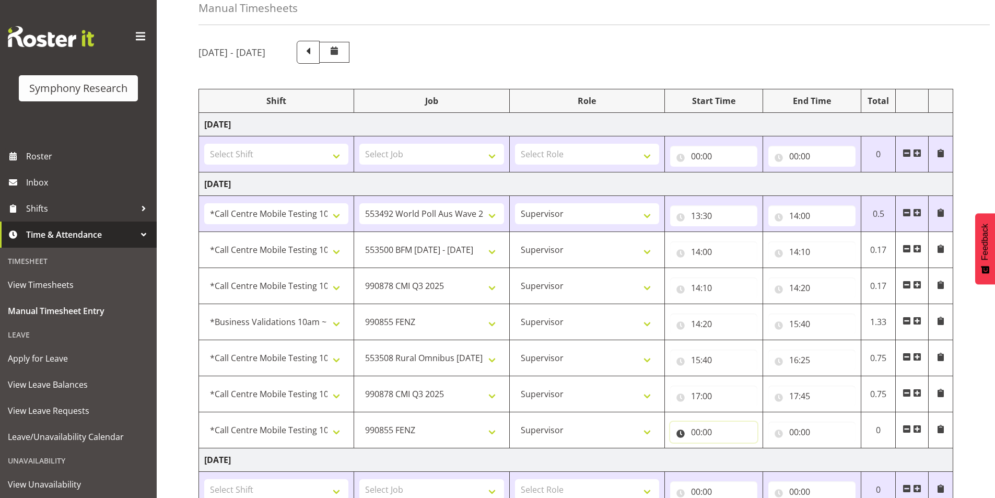
click at [697, 432] on input "00:00" at bounding box center [713, 431] width 87 height 21
click at [737, 458] on select "00 01 02 03 04 05 06 07 08 09 10 11 12 13 14 15 16 17 18 19 20 21 22 23" at bounding box center [740, 458] width 23 height 21
select select "17"
click at [729, 448] on select "00 01 02 03 04 05 06 07 08 09 10 11 12 13 14 15 16 17 18 19 20 21 22 23" at bounding box center [740, 458] width 23 height 21
type input "17:00"
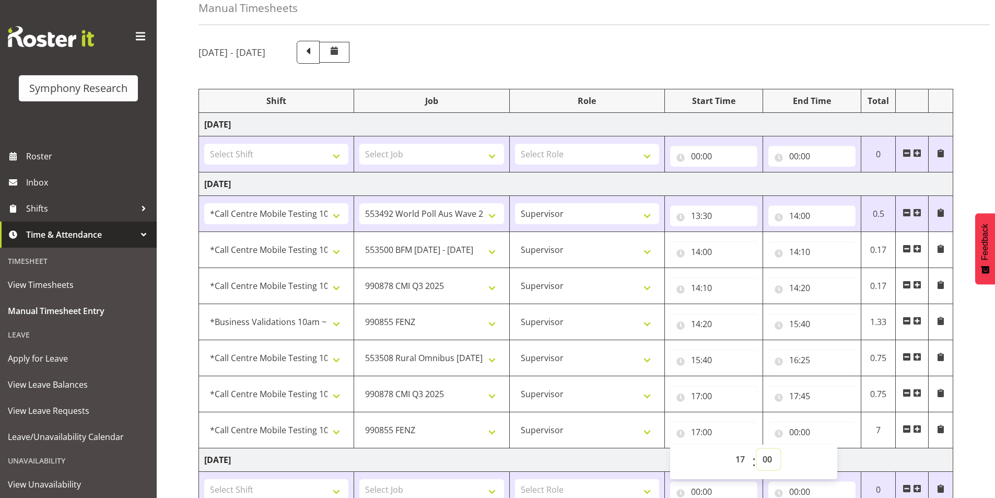
click at [767, 457] on select "00 01 02 03 04 05 06 07 08 09 10 11 12 13 14 15 16 17 18 19 20 21 22 23 24 25 2…" at bounding box center [767, 458] width 23 height 21
select select "45"
click at [756, 448] on select "00 01 02 03 04 05 06 07 08 09 10 11 12 13 14 15 16 17 18 19 20 21 22 23 24 25 2…" at bounding box center [767, 458] width 23 height 21
type input "17:45"
click at [792, 431] on input "00:00" at bounding box center [811, 431] width 87 height 21
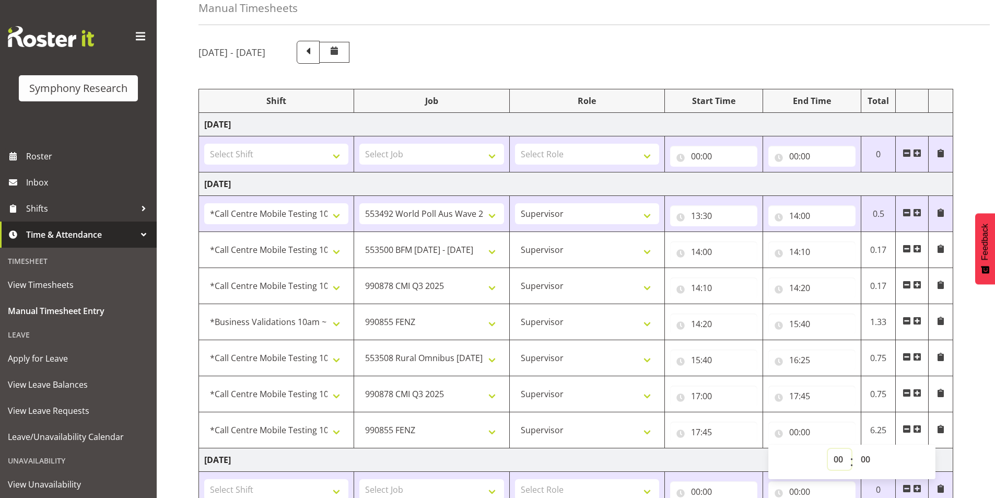
click at [835, 462] on select "00 01 02 03 04 05 06 07 08 09 10 11 12 13 14 15 16 17 18 19 20 21 22 23" at bounding box center [838, 458] width 23 height 21
select select "17"
click at [827, 448] on select "00 01 02 03 04 05 06 07 08 09 10 11 12 13 14 15 16 17 18 19 20 21 22 23" at bounding box center [838, 458] width 23 height 21
type input "17:00"
click at [866, 461] on select "00 01 02 03 04 05 06 07 08 09 10 11 12 13 14 15 16 17 18 19 20 21 22 23 24 25 2…" at bounding box center [866, 458] width 23 height 21
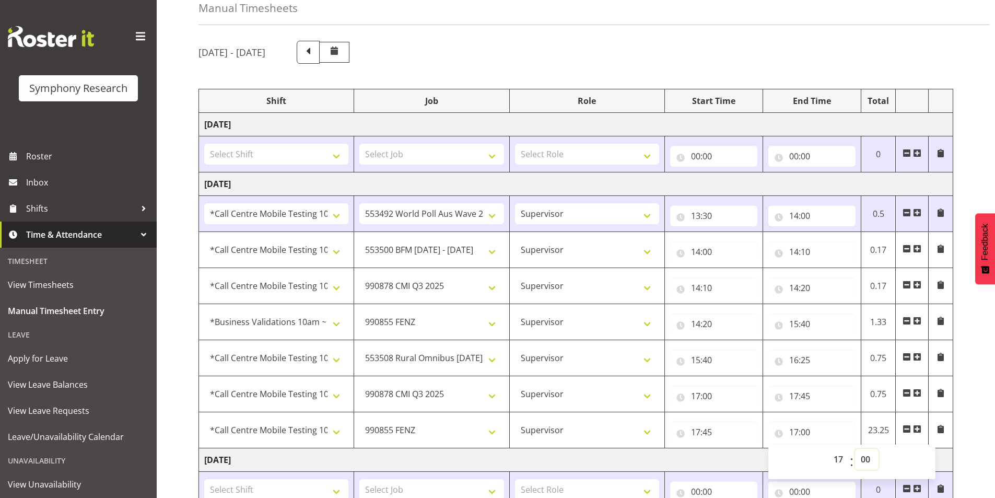
select select "55"
click at [855, 448] on select "00 01 02 03 04 05 06 07 08 09 10 11 12 13 14 15 16 17 18 19 20 21 22 23 24 25 2…" at bounding box center [866, 458] width 23 height 21
type input "17:55"
click at [913, 428] on span at bounding box center [917, 428] width 8 height 8
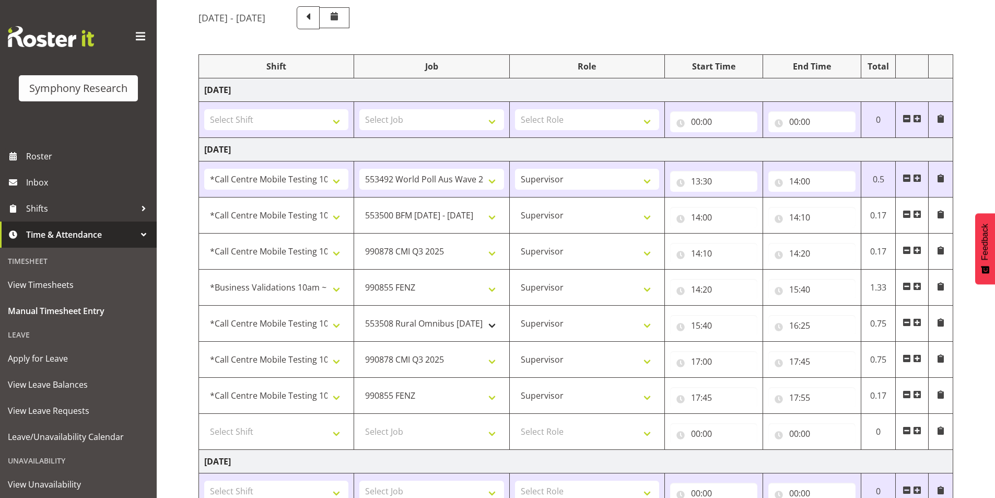
scroll to position [104, 0]
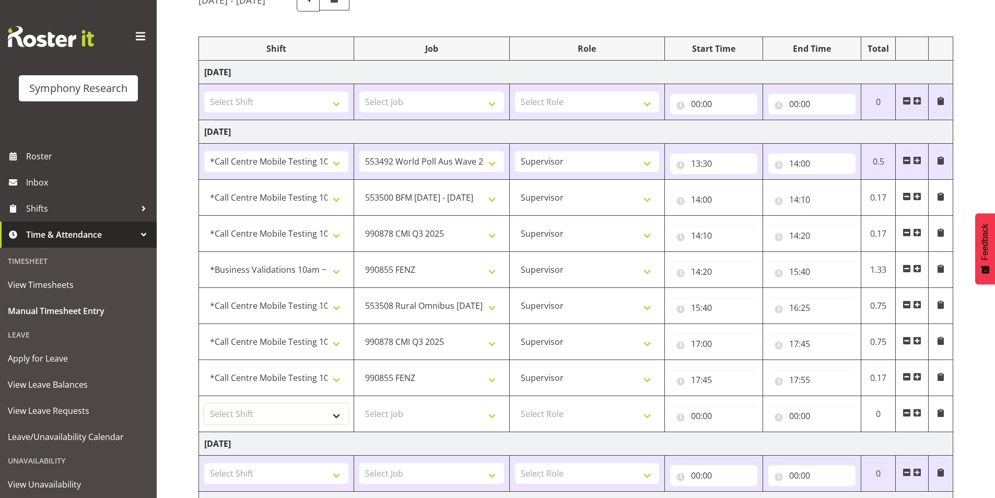
click at [258, 416] on select "Select Shift !!Project Briefing (Job to be assigned) !!Weekend Residential (Ros…" at bounding box center [276, 413] width 144 height 21
select select "28362"
click at [204, 403] on select "Select Shift !!Project Briefing (Job to be assigned) !!Weekend Residential (Ros…" at bounding box center [276, 413] width 144 height 21
click at [393, 407] on select "Select Job 550060 IF Admin 553492 World Poll Aus Wave 2 Main 2025 553493 World …" at bounding box center [431, 413] width 144 height 21
select select "10536"
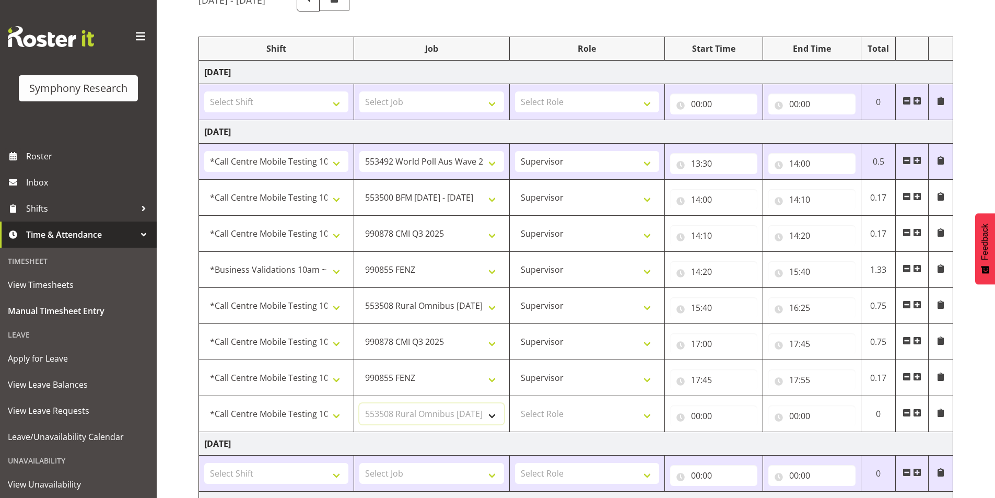
click at [359, 403] on select "Select Job 550060 IF Admin 553492 World Poll Aus Wave 2 Main 2025 553493 World …" at bounding box center [431, 413] width 144 height 21
click at [553, 414] on select "Select Role Interviewing Briefing Supervisor" at bounding box center [587, 413] width 144 height 21
select select "45"
click at [515, 403] on select "Select Role Interviewing Briefing Supervisor" at bounding box center [587, 413] width 144 height 21
click at [696, 416] on input "00:00" at bounding box center [713, 415] width 87 height 21
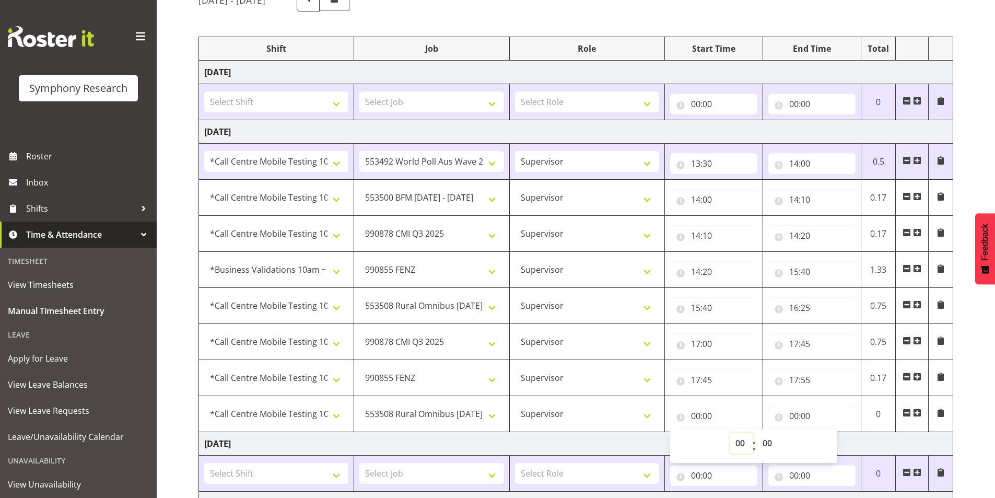
click at [733, 446] on select "00 01 02 03 04 05 06 07 08 09 10 11 12 13 14 15 16 17 18 19 20 21 22 23" at bounding box center [740, 442] width 23 height 21
select select "17"
click at [729, 432] on select "00 01 02 03 04 05 06 07 08 09 10 11 12 13 14 15 16 17 18 19 20 21 22 23" at bounding box center [740, 442] width 23 height 21
type input "17:00"
click at [763, 439] on select "00 01 02 03 04 05 06 07 08 09 10 11 12 13 14 15 16 17 18 19 20 21 22 23 24 25 2…" at bounding box center [767, 442] width 23 height 21
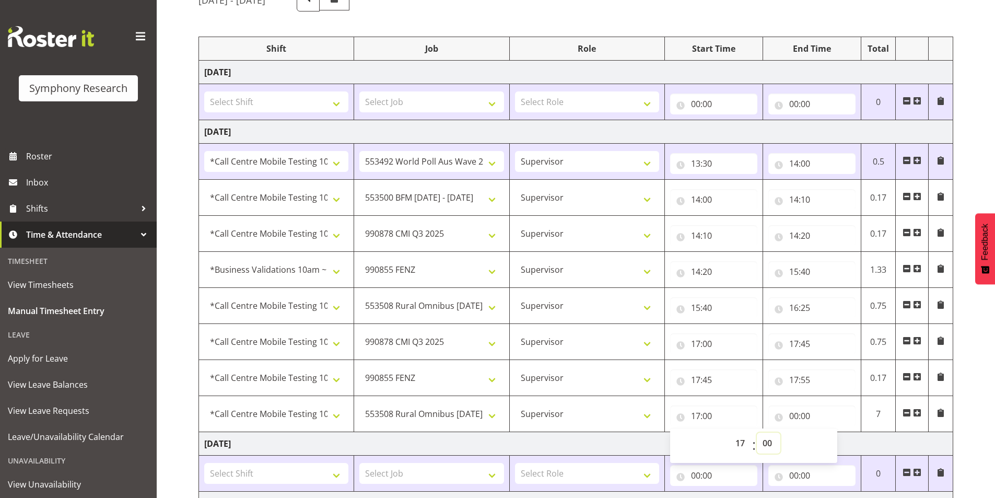
select select "55"
click at [756, 432] on select "00 01 02 03 04 05 06 07 08 09 10 11 12 13 14 15 16 17 18 19 20 21 22 23 24 25 2…" at bounding box center [767, 442] width 23 height 21
type input "17:55"
click at [790, 412] on input "00:00" at bounding box center [811, 415] width 87 height 21
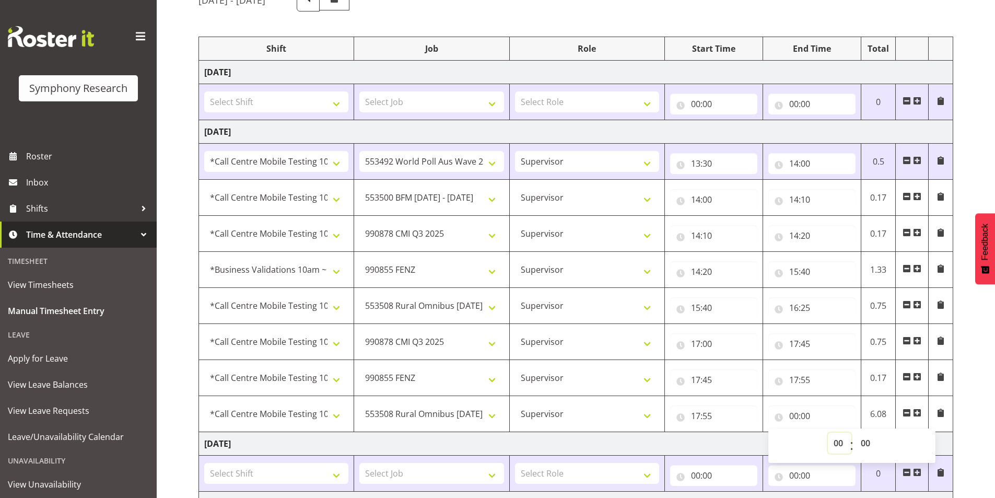
click at [837, 440] on select "00 01 02 03 04 05 06 07 08 09 10 11 12 13 14 15 16 17 18 19 20 21 22 23" at bounding box center [838, 442] width 23 height 21
select select "19"
click at [827, 432] on select "00 01 02 03 04 05 06 07 08 09 10 11 12 13 14 15 16 17 18 19 20 21 22 23" at bounding box center [838, 442] width 23 height 21
type input "19:00"
click at [865, 441] on select "00 01 02 03 04 05 06 07 08 09 10 11 12 13 14 15 16 17 18 19 20 21 22 23 24 25 2…" at bounding box center [866, 442] width 23 height 21
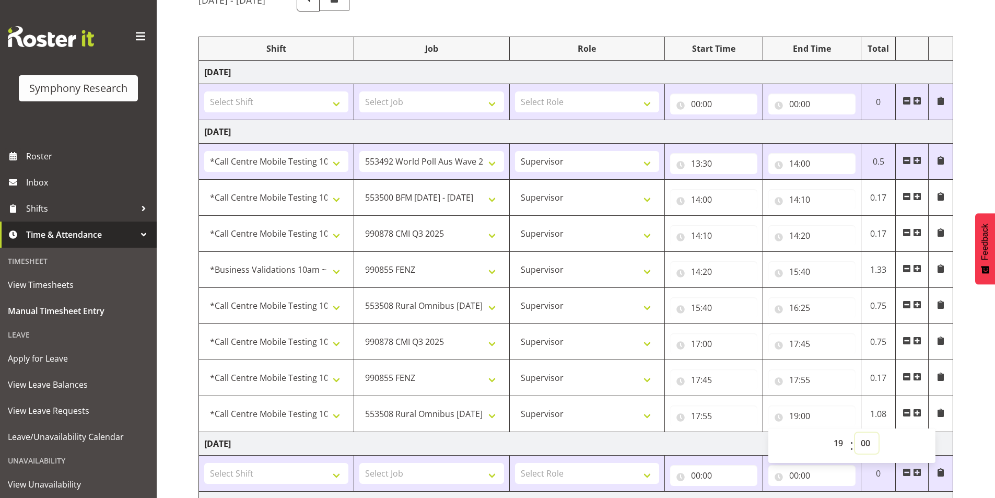
select select "55"
click at [855, 432] on select "00 01 02 03 04 05 06 07 08 09 10 11 12 13 14 15 16 17 18 19 20 21 22 23 24 25 2…" at bounding box center [866, 442] width 23 height 21
type input "19:55"
click at [916, 411] on span at bounding box center [917, 412] width 8 height 8
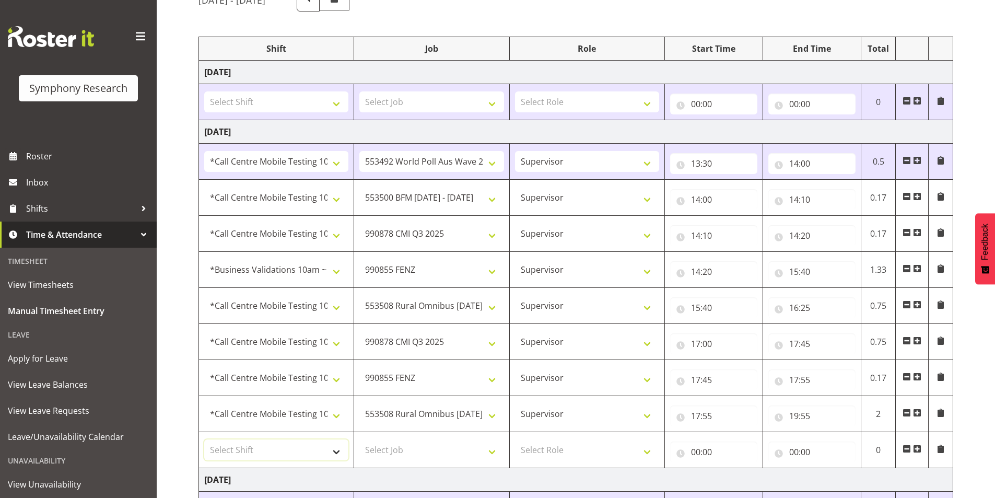
click at [282, 443] on select "Select Shift !!Project Briefing (Job to be assigned) !!Weekend Residential (Ros…" at bounding box center [276, 449] width 144 height 21
select select "28362"
click at [204, 439] on select "Select Shift !!Project Briefing (Job to be assigned) !!Weekend Residential (Ros…" at bounding box center [276, 449] width 144 height 21
click at [423, 444] on select "Select Job 550060 IF Admin 553492 World Poll Aus Wave 2 Main 2025 553493 World …" at bounding box center [431, 449] width 144 height 21
select select "10499"
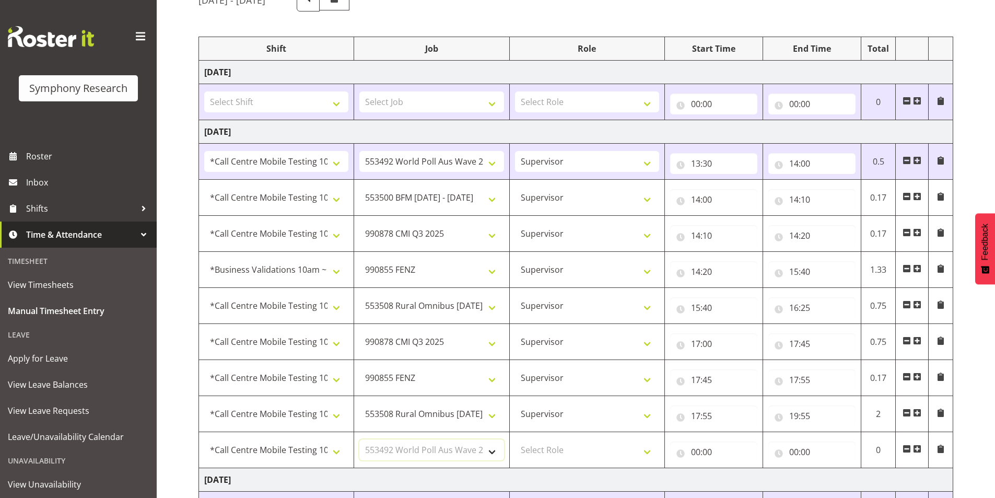
click at [359, 439] on select "Select Job 550060 IF Admin 553492 World Poll Aus Wave 2 Main 2025 553493 World …" at bounding box center [431, 449] width 144 height 21
click at [554, 447] on select "Select Role Interviewing Briefing Supervisor" at bounding box center [587, 449] width 144 height 21
select select "45"
click at [515, 439] on select "Select Role Interviewing Briefing Supervisor" at bounding box center [587, 449] width 144 height 21
click at [703, 450] on input "00:00" at bounding box center [713, 451] width 87 height 21
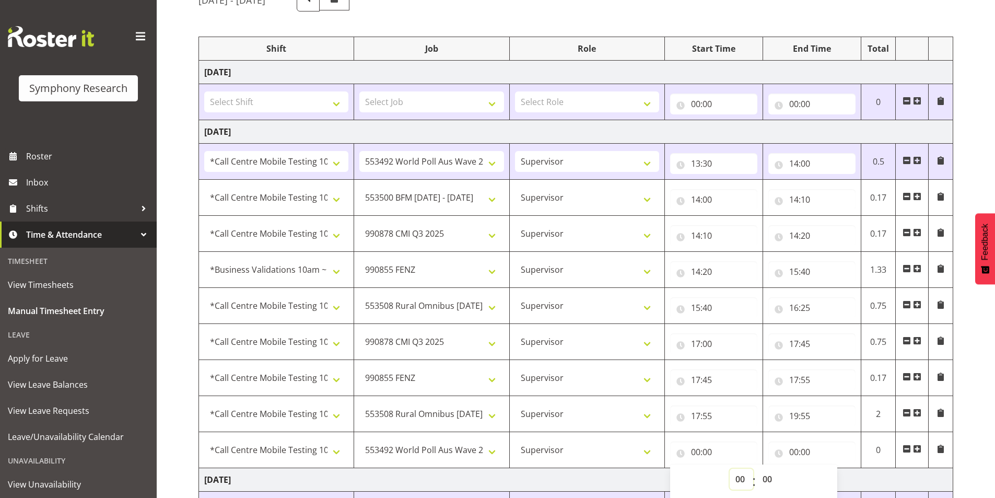
click at [740, 476] on select "00 01 02 03 04 05 06 07 08 09 10 11 12 13 14 15 16 17 18 19 20 21 22 23" at bounding box center [740, 478] width 23 height 21
select select "20"
click at [729, 468] on select "00 01 02 03 04 05 06 07 08 09 10 11 12 13 14 15 16 17 18 19 20 21 22 23" at bounding box center [740, 478] width 23 height 21
type input "20:00"
click at [794, 452] on input "00:00" at bounding box center [811, 451] width 87 height 21
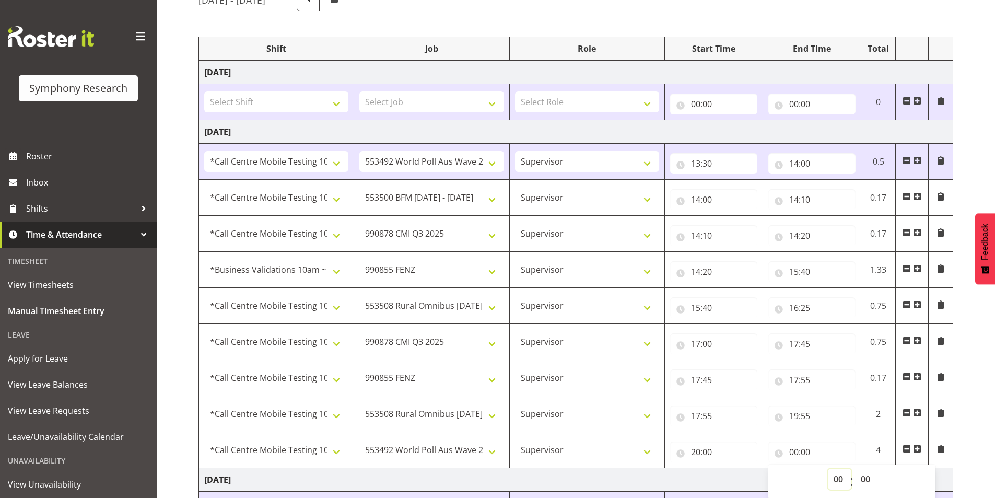
click at [832, 472] on select "00 01 02 03 04 05 06 07 08 09 10 11 12 13 14 15 16 17 18 19 20 21 22 23" at bounding box center [838, 478] width 23 height 21
select select "22"
click at [827, 468] on select "00 01 02 03 04 05 06 07 08 09 10 11 12 13 14 15 16 17 18 19 20 21 22 23" at bounding box center [838, 478] width 23 height 21
type input "22:00"
click at [863, 479] on select "00 01 02 03 04 05 06 07 08 09 10 11 12 13 14 15 16 17 18 19 20 21 22 23 24 25 2…" at bounding box center [866, 478] width 23 height 21
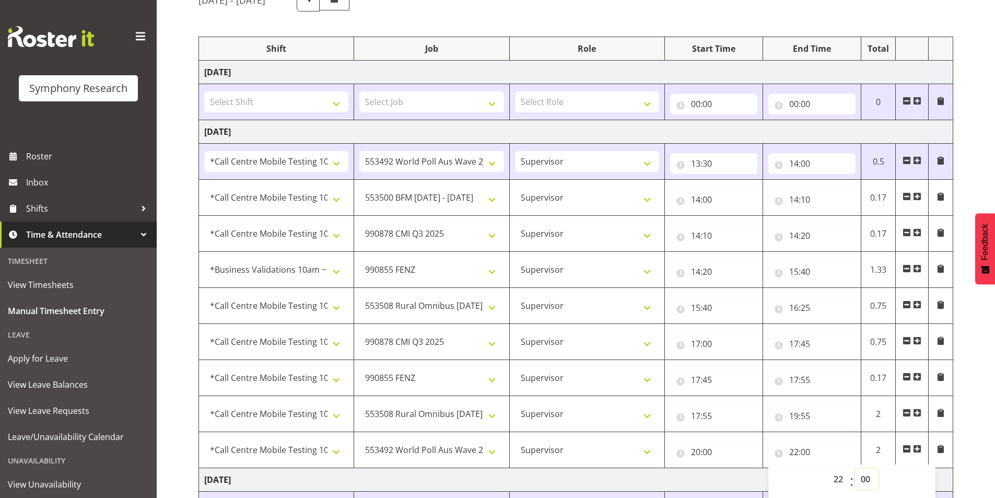
select select "30"
click at [855, 468] on select "00 01 02 03 04 05 06 07 08 09 10 11 12 13 14 15 16 17 18 19 20 21 22 23 24 25 2…" at bounding box center [866, 478] width 23 height 21
type input "22:30"
click at [962, 372] on div "August 18th - August 24th 2025 Shift Job Role Start Time End Time Total Monday …" at bounding box center [596, 402] width 796 height 843
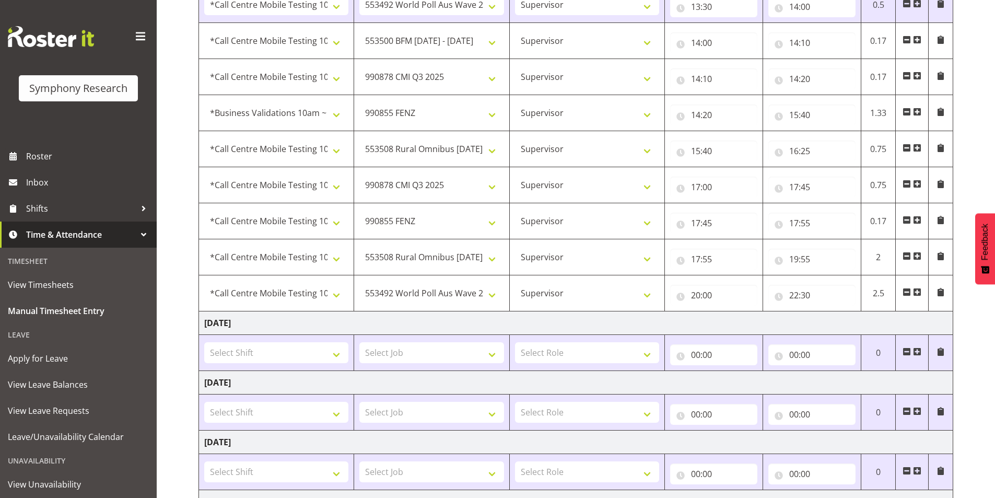
scroll to position [439, 0]
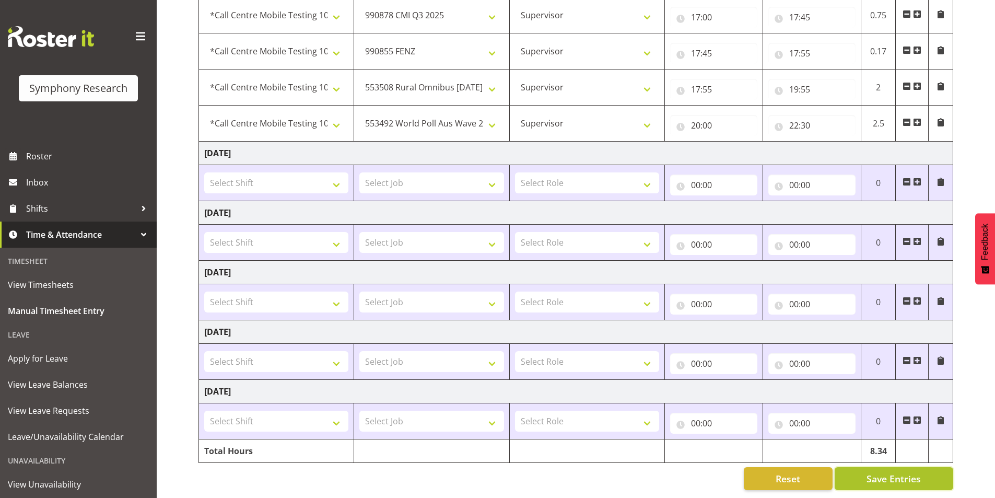
click at [858, 477] on button "Save Entries" at bounding box center [893, 478] width 119 height 23
select select "10242"
type input "14:00"
type input "14:10"
select select "10239"
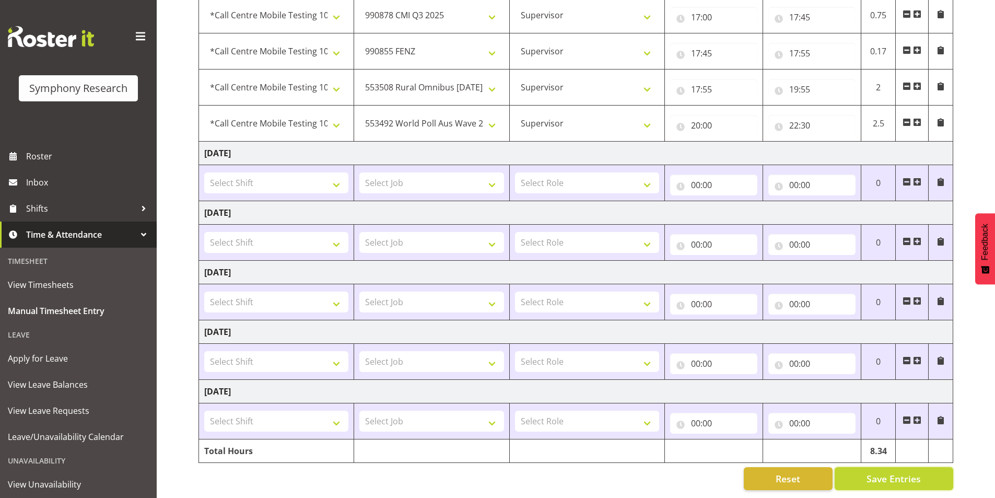
type input "14:10"
type input "14:20"
select select "41123"
select select "9636"
type input "14:20"
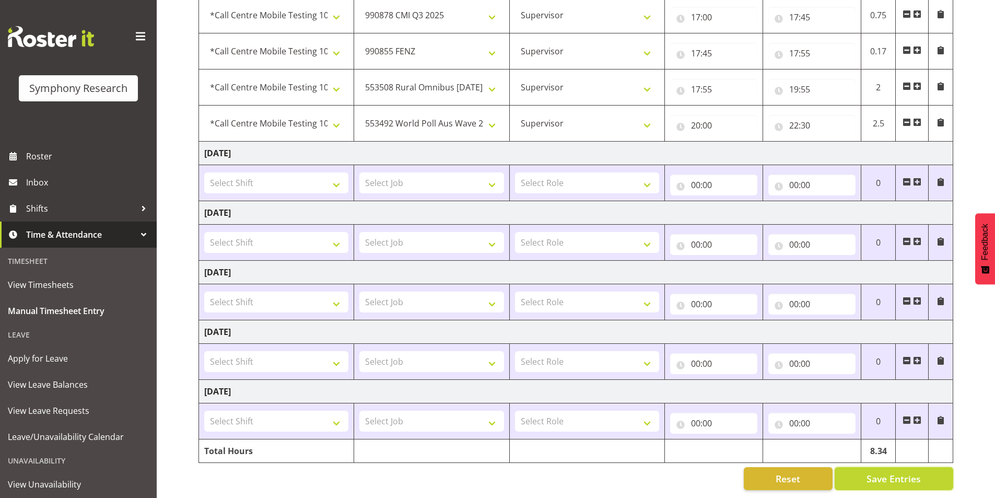
type input "15:40"
select select "28362"
select select "10536"
type input "15:40"
type input "16:25"
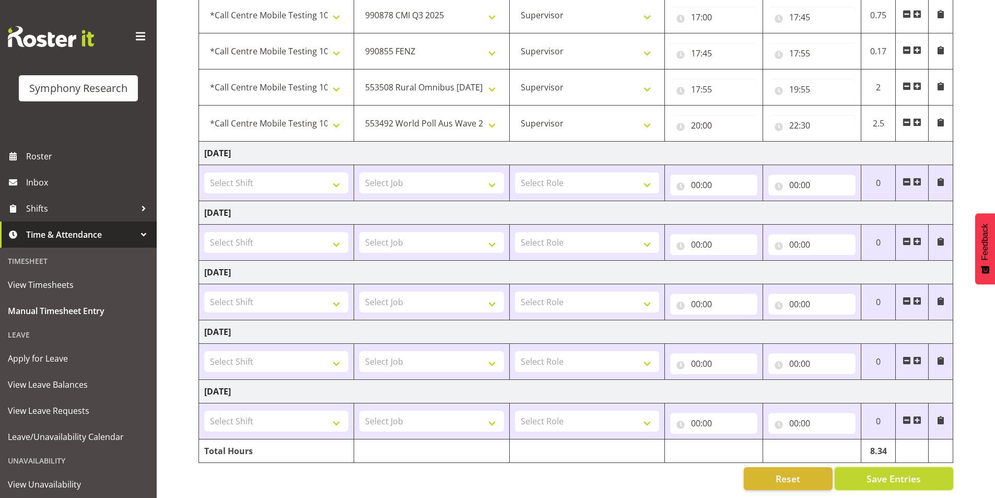
select select "10239"
type input "17:00"
type input "17:45"
select select "9636"
type input "17:45"
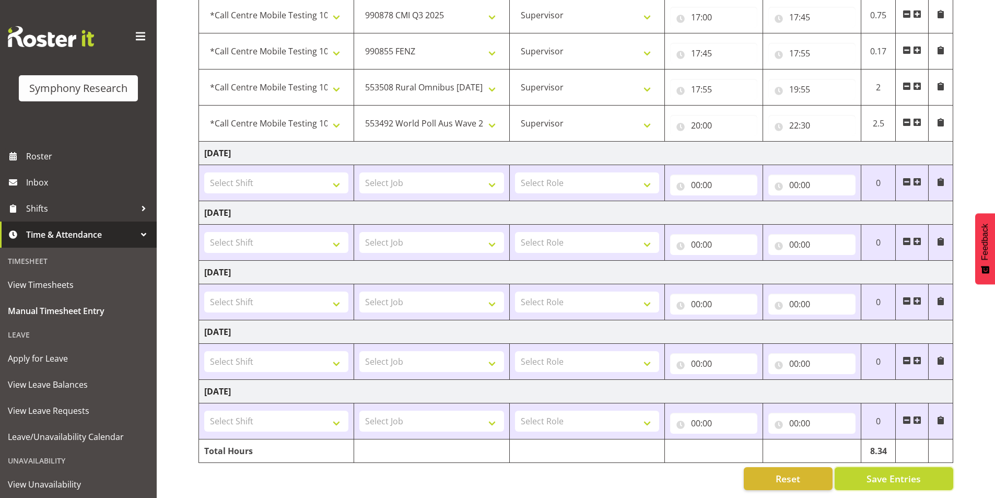
type input "17:55"
select select "10536"
type input "17:55"
type input "19:55"
select select "10499"
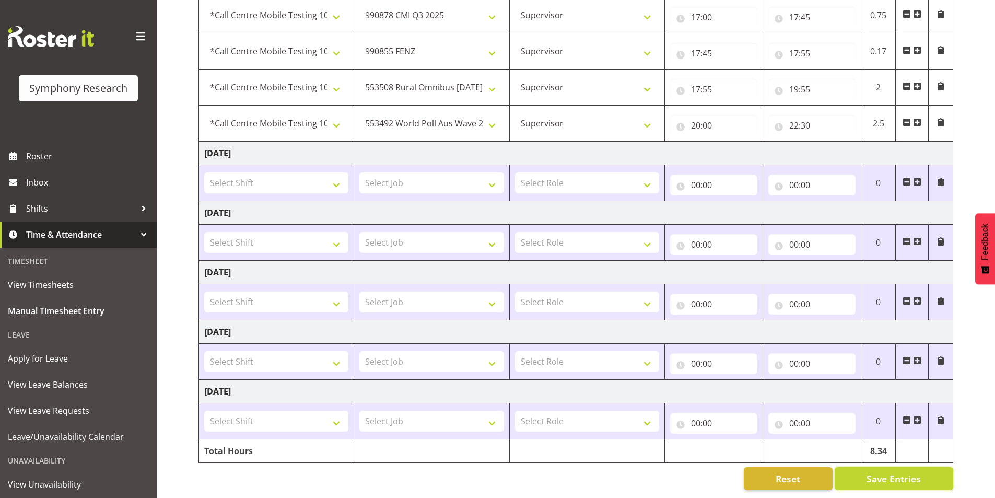
type input "20:00"
type input "22:30"
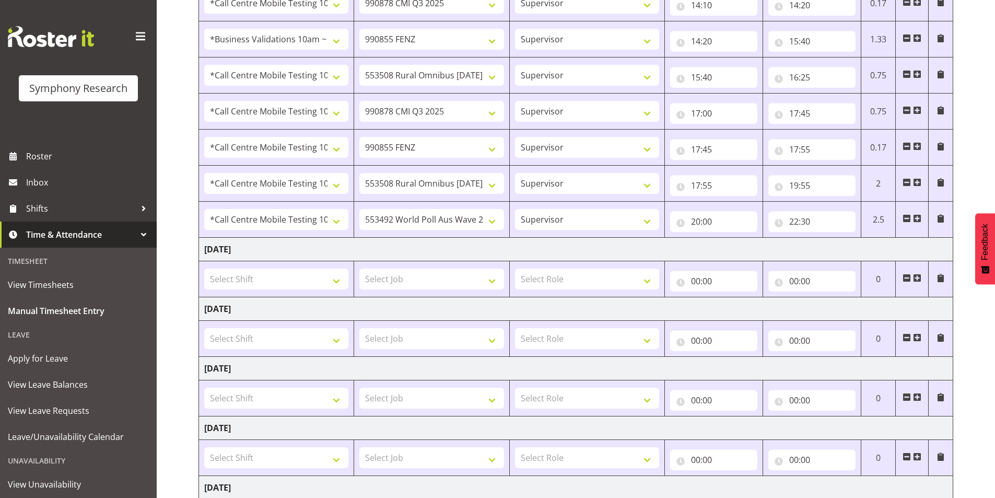
scroll to position [298, 0]
click at [916, 217] on span at bounding box center [917, 219] width 8 height 8
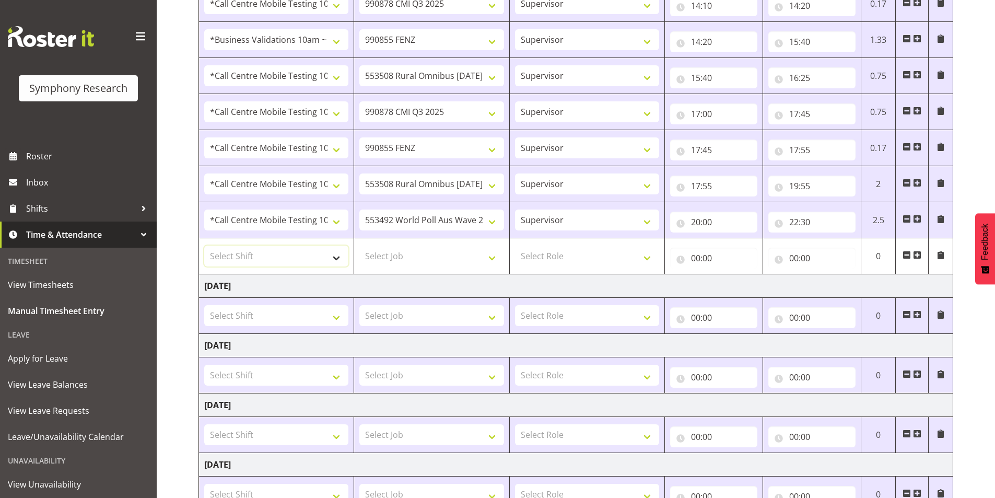
click at [288, 262] on select "Select Shift !!Project Briefing (Job to be assigned) !!Weekend Residential (Ros…" at bounding box center [276, 255] width 144 height 21
select select "41123"
click at [204, 245] on select "Select Shift !!Project Briefing (Job to be assigned) !!Weekend Residential (Ros…" at bounding box center [276, 255] width 144 height 21
click at [396, 257] on select "Select Job 550060 IF Admin 553492 World Poll Aus Wave 2 Main 2025 553493 World …" at bounding box center [431, 255] width 144 height 21
select select "743"
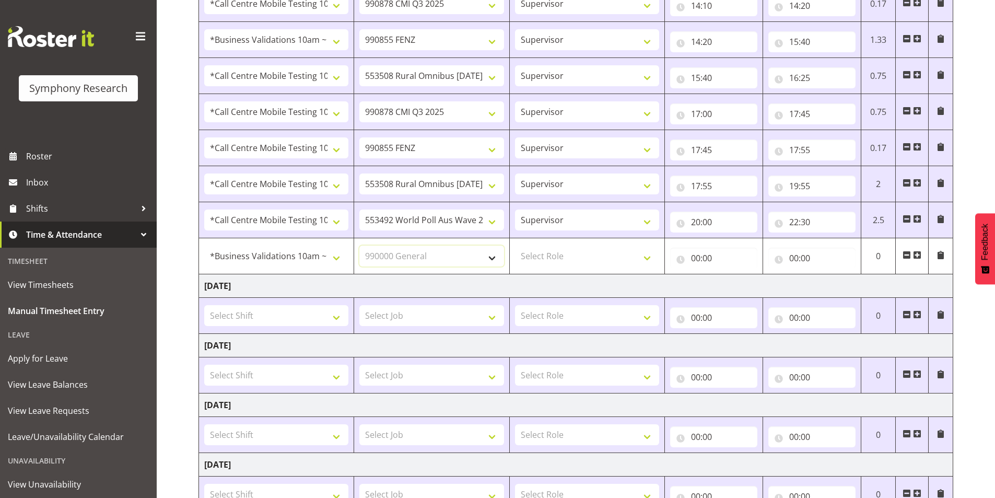
click at [359, 245] on select "Select Job 550060 IF Admin 553492 World Poll Aus Wave 2 Main 2025 553493 World …" at bounding box center [431, 255] width 144 height 21
drag, startPoint x: 552, startPoint y: 252, endPoint x: 552, endPoint y: 258, distance: 5.7
click at [552, 252] on select "Select Role Interviewing Briefing Supervisor" at bounding box center [587, 255] width 144 height 21
select select "45"
click at [515, 245] on select "Select Role Interviewing Briefing Supervisor" at bounding box center [587, 255] width 144 height 21
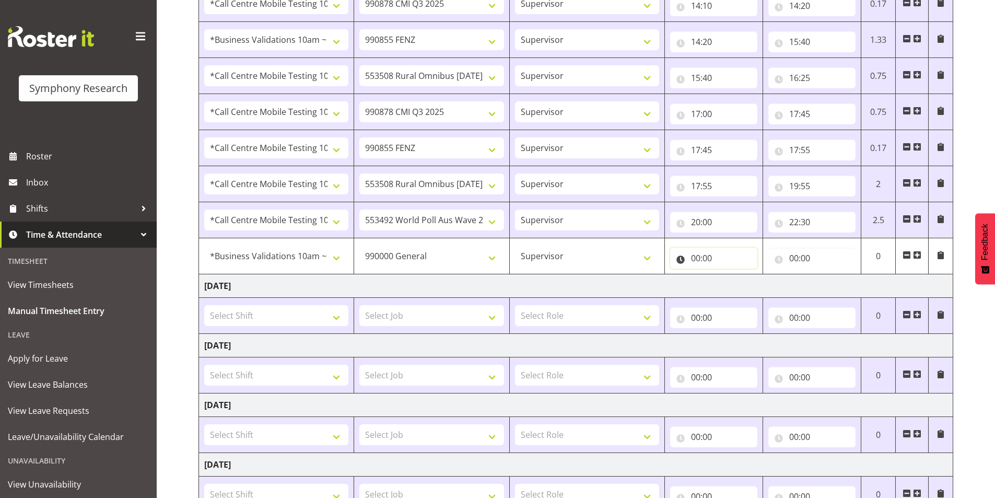
click at [697, 253] on input "00:00" at bounding box center [713, 257] width 87 height 21
click at [734, 286] on select "00 01 02 03 04 05 06 07 08 09 10 11 12 13 14 15 16 17 18 19 20 21 22 23" at bounding box center [740, 285] width 23 height 21
select select "22"
click at [729, 275] on select "00 01 02 03 04 05 06 07 08 09 10 11 12 13 14 15 16 17 18 19 20 21 22 23" at bounding box center [740, 285] width 23 height 21
type input "22:00"
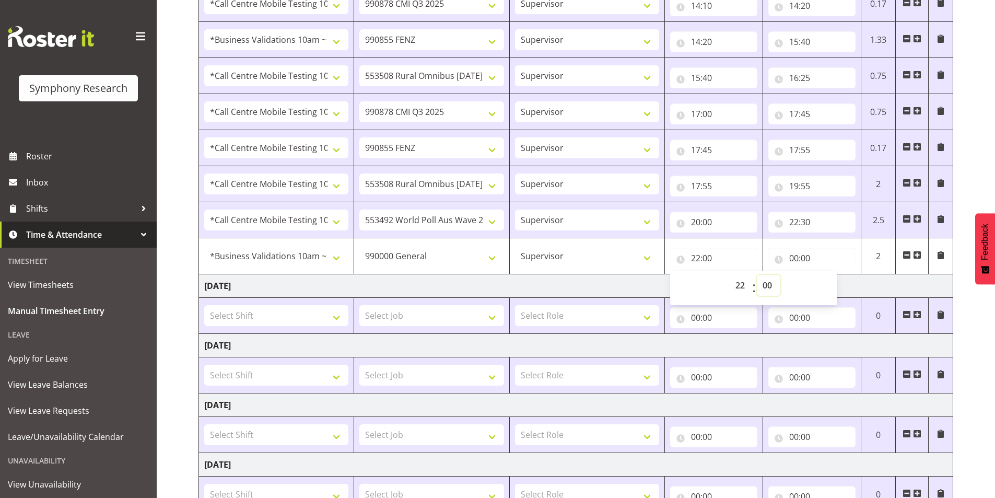
click at [766, 285] on select "00 01 02 03 04 05 06 07 08 09 10 11 12 13 14 15 16 17 18 19 20 21 22 23 24 25 2…" at bounding box center [767, 285] width 23 height 21
select select "30"
click at [756, 275] on select "00 01 02 03 04 05 06 07 08 09 10 11 12 13 14 15 16 17 18 19 20 21 22 23 24 25 2…" at bounding box center [767, 285] width 23 height 21
type input "22:30"
click at [792, 256] on input "00:00" at bounding box center [811, 257] width 87 height 21
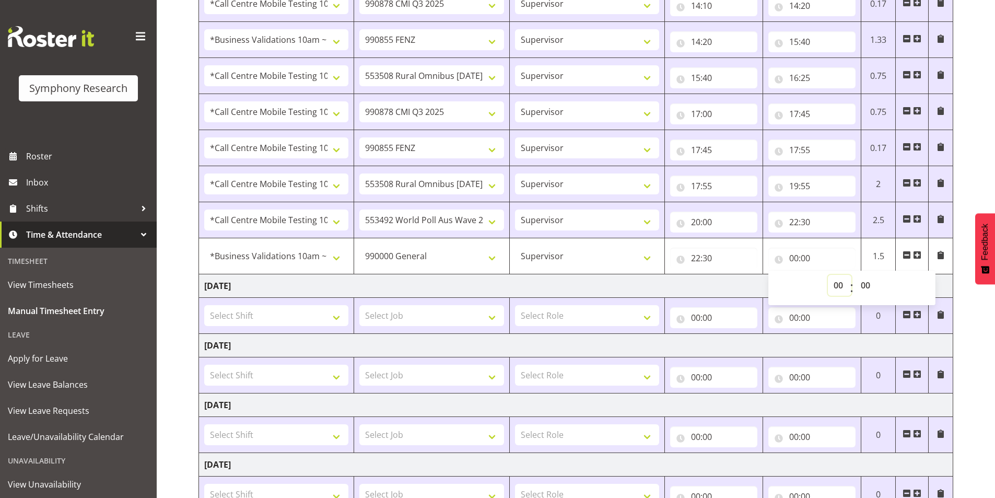
click at [835, 288] on select "00 01 02 03 04 05 06 07 08 09 10 11 12 13 14 15 16 17 18 19 20 21 22 23" at bounding box center [838, 285] width 23 height 21
select select "22"
click at [827, 275] on select "00 01 02 03 04 05 06 07 08 09 10 11 12 13 14 15 16 17 18 19 20 21 22 23" at bounding box center [838, 285] width 23 height 21
type input "22:00"
click at [872, 286] on select "00 01 02 03 04 05 06 07 08 09 10 11 12 13 14 15 16 17 18 19 20 21 22 23 24 25 2…" at bounding box center [866, 285] width 23 height 21
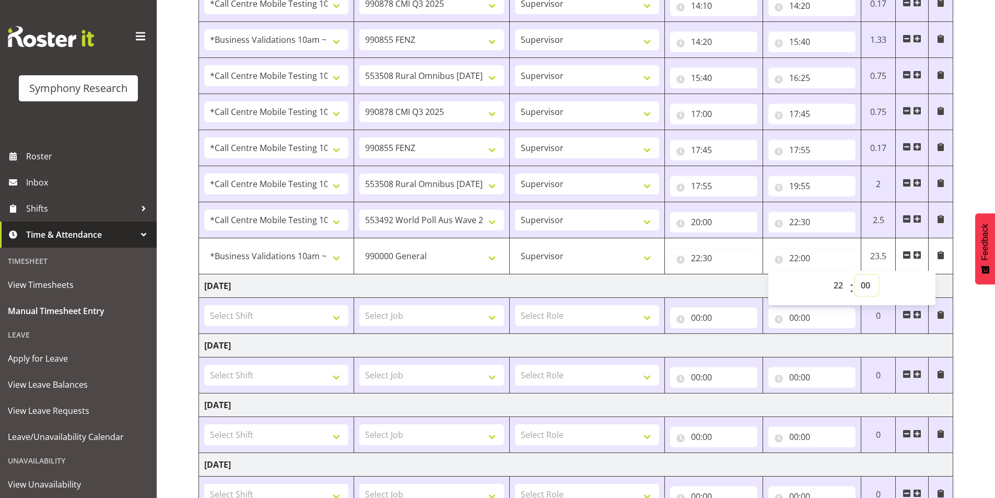
select select "35"
click at [855, 275] on select "00 01 02 03 04 05 06 07 08 09 10 11 12 13 14 15 16 17 18 19 20 21 22 23 24 25 2…" at bounding box center [866, 285] width 23 height 21
type input "22:35"
click at [968, 316] on div "August 18th - August 24th 2025 Shift Job Role Start Time End Time Total Monday …" at bounding box center [596, 208] width 796 height 843
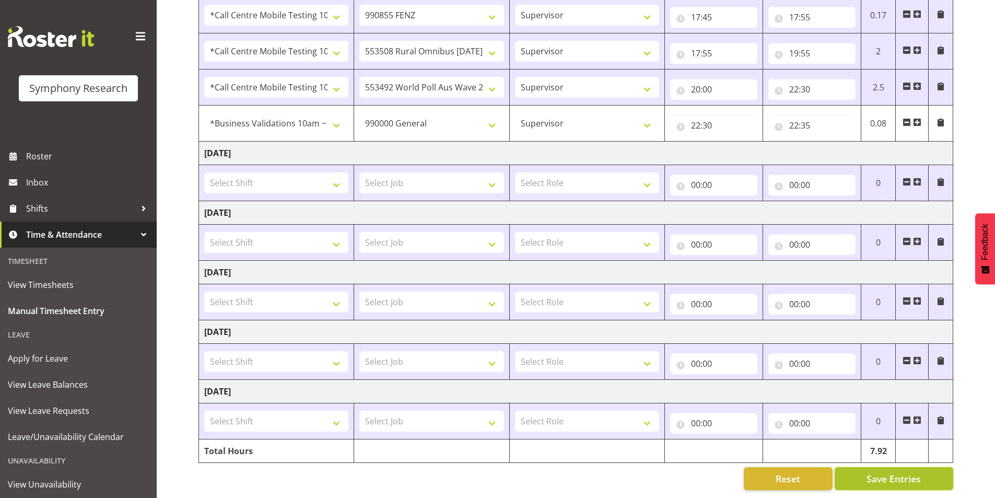
click at [909, 475] on span "Save Entries" at bounding box center [893, 478] width 54 height 14
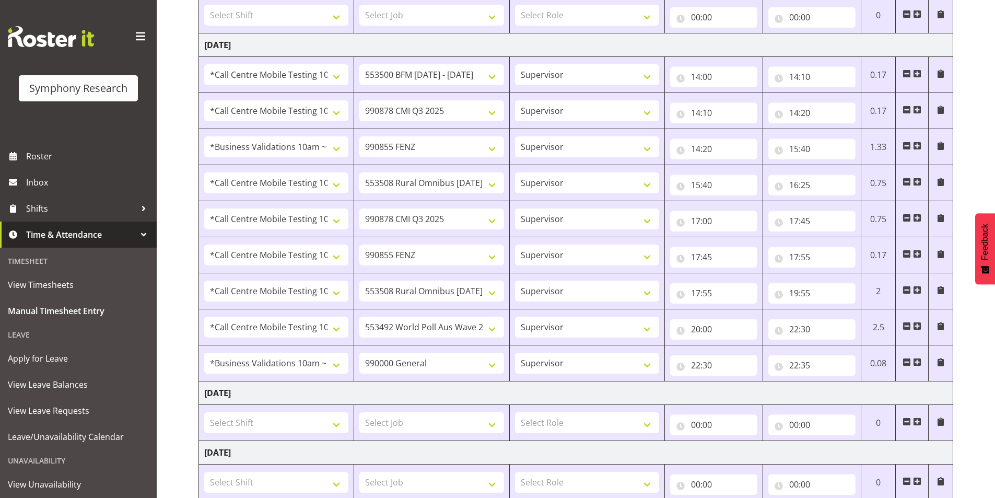
scroll to position [125, 0]
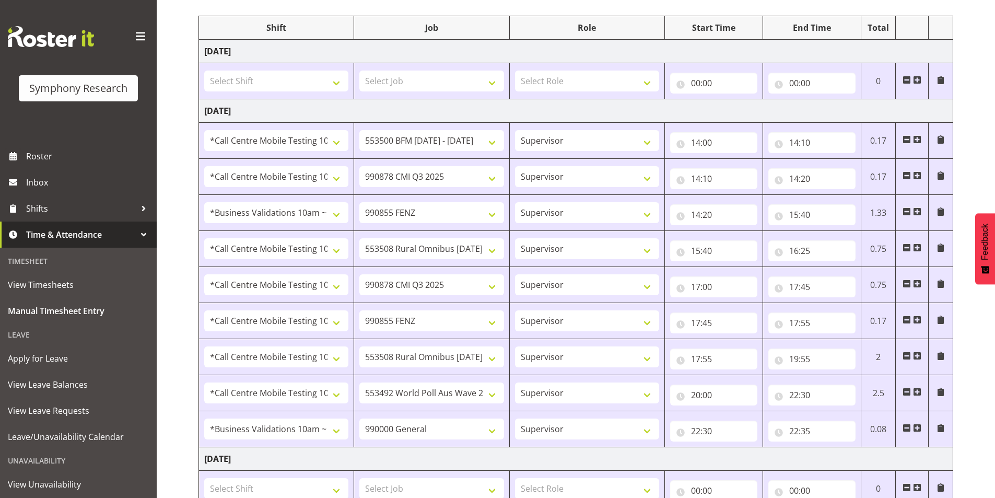
click at [916, 430] on span at bounding box center [917, 427] width 8 height 8
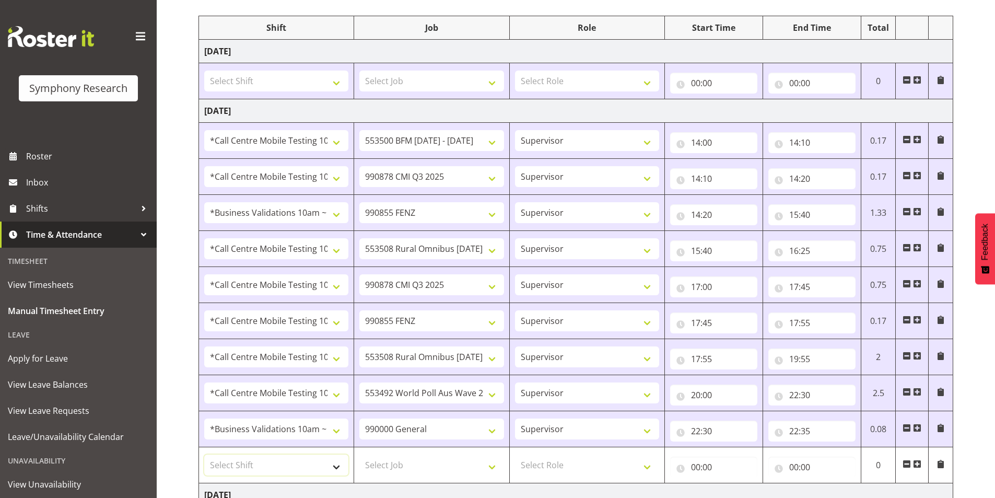
click at [235, 464] on select "Select Shift !!Project Briefing (Job to be assigned) !!Weekend Residential (Ros…" at bounding box center [276, 464] width 144 height 21
select select "28362"
click at [204, 454] on select "Select Shift !!Project Briefing (Job to be assigned) !!Weekend Residential (Ros…" at bounding box center [276, 464] width 144 height 21
click at [380, 460] on select "Select Job 550060 IF Admin 553492 World Poll Aus Wave 2 Main 2025 553493 World …" at bounding box center [431, 464] width 144 height 21
select select "10499"
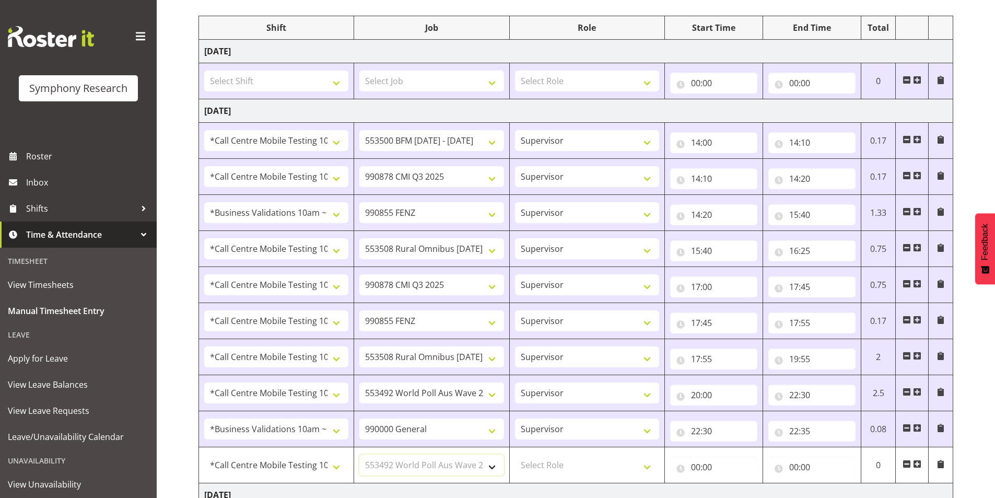
click at [359, 454] on select "Select Job 550060 IF Admin 553492 World Poll Aus Wave 2 Main 2025 553493 World …" at bounding box center [431, 464] width 144 height 21
click at [555, 462] on select "Select Role Interviewing Briefing Supervisor" at bounding box center [587, 464] width 144 height 21
select select "45"
click at [515, 454] on select "Select Role Interviewing Briefing Supervisor" at bounding box center [587, 464] width 144 height 21
click at [700, 469] on input "00:00" at bounding box center [713, 466] width 87 height 21
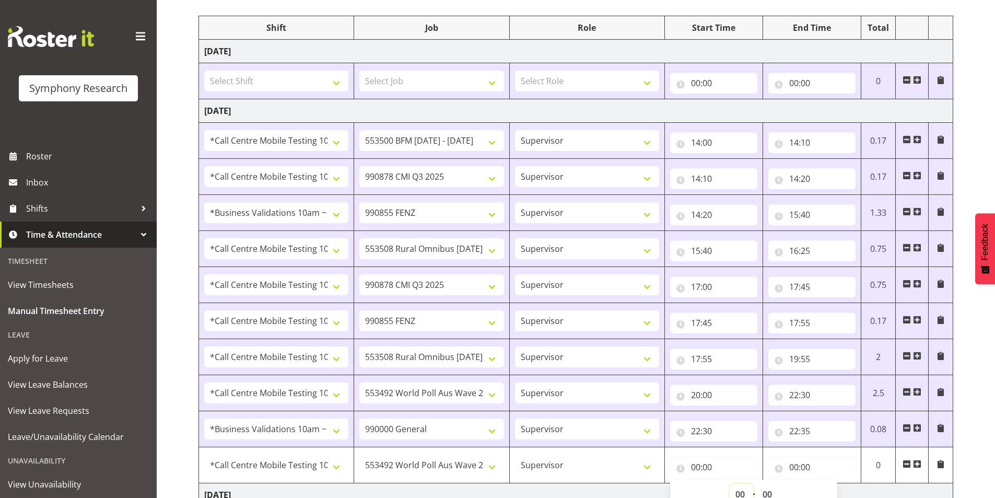
scroll to position [132, 0]
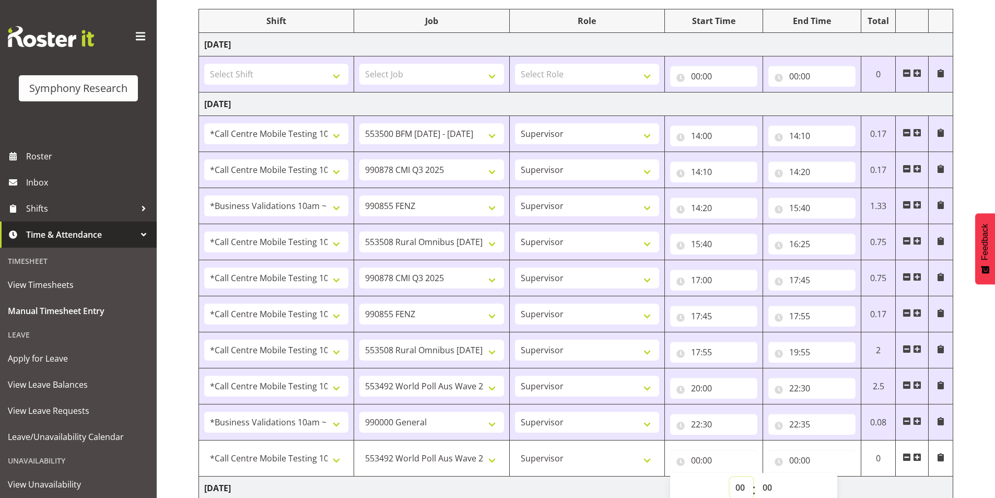
click at [735, 486] on select "00 01 02 03 04 05 06 07 08 09 10 11 12 13 14 15 16 17 18 19 20 21 22 23" at bounding box center [740, 487] width 23 height 21
select select "13"
click at [729, 477] on select "00 01 02 03 04 05 06 07 08 09 10 11 12 13 14 15 16 17 18 19 20 21 22 23" at bounding box center [740, 487] width 23 height 21
type input "13:00"
click at [768, 482] on select "00 01 02 03 04 05 06 07 08 09 10 11 12 13 14 15 16 17 18 19 20 21 22 23 24 25 2…" at bounding box center [767, 487] width 23 height 21
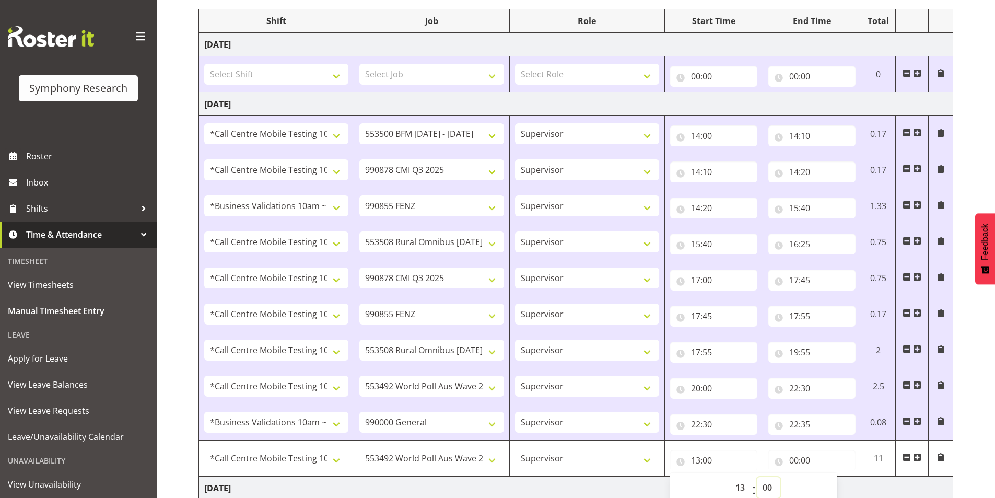
select select "30"
click at [756, 477] on select "00 01 02 03 04 05 06 07 08 09 10 11 12 13 14 15 16 17 18 19 20 21 22 23 24 25 2…" at bounding box center [767, 487] width 23 height 21
type input "13:30"
click at [794, 463] on input "00:00" at bounding box center [811, 460] width 87 height 21
click at [827, 484] on select "00 01 02 03 04 05 06 07 08 09 10 11 12 13 14 15 16 17 18 19 20 21 22 23" at bounding box center [838, 487] width 23 height 21
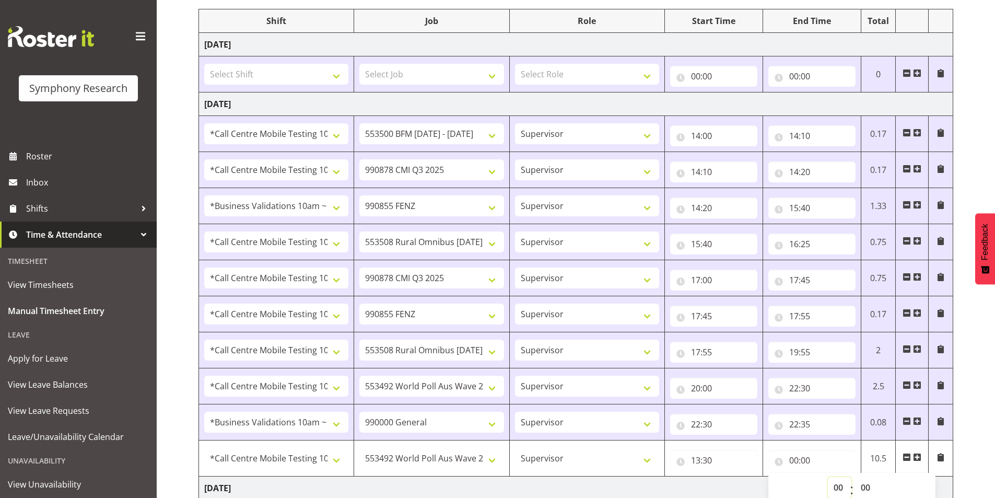
select select "14"
click at [827, 477] on select "00 01 02 03 04 05 06 07 08 09 10 11 12 13 14 15 16 17 18 19 20 21 22 23" at bounding box center [838, 487] width 23 height 21
type input "14:00"
click at [968, 325] on div "August 18th - August 24th 2025 Shift Job Role Start Time End Time Total Monday …" at bounding box center [596, 392] width 796 height 879
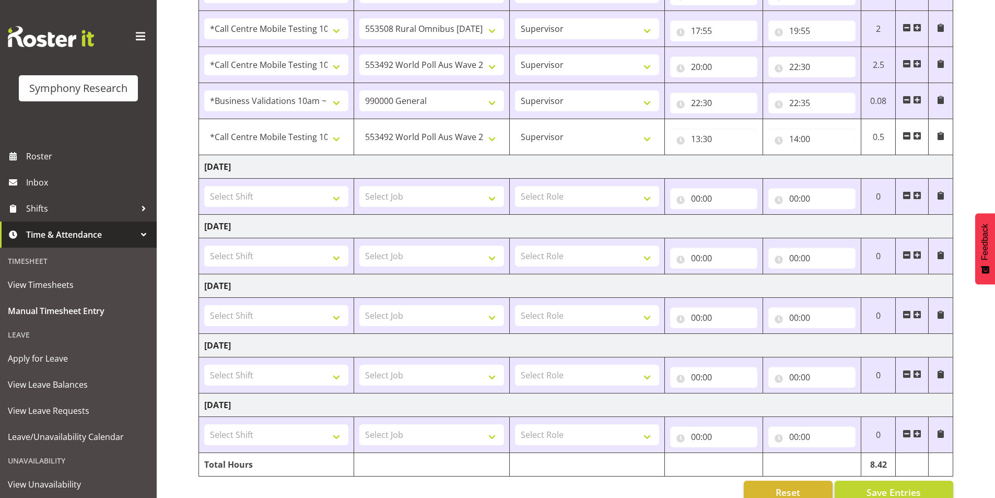
scroll to position [475, 0]
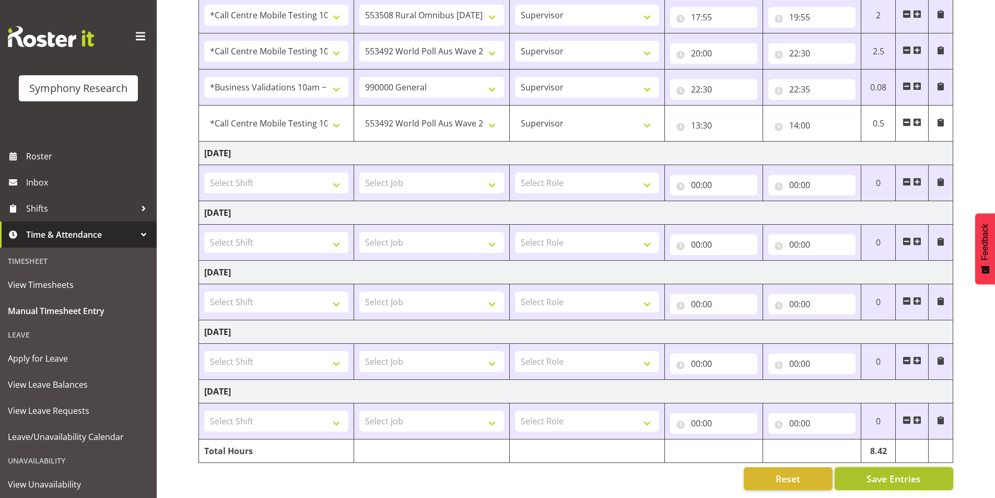
click at [858, 467] on button "Save Entries" at bounding box center [893, 478] width 119 height 23
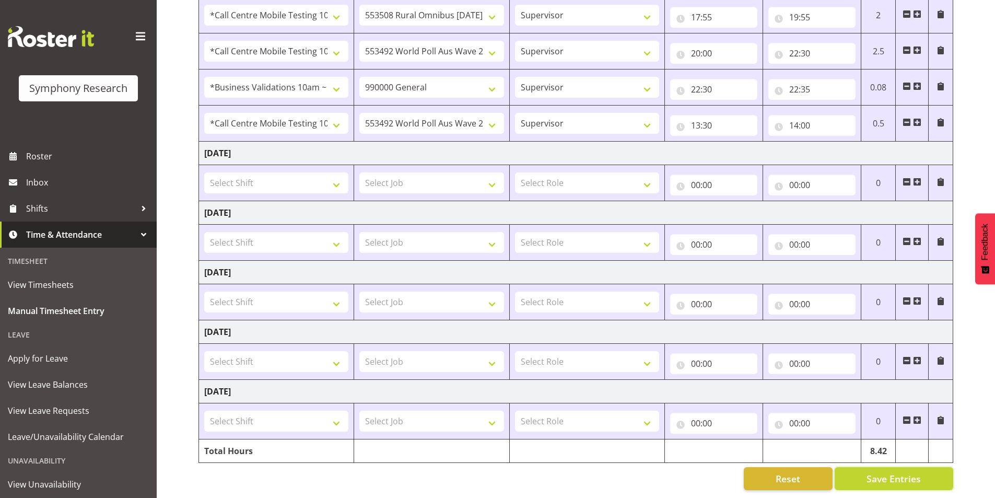
scroll to position [422, 0]
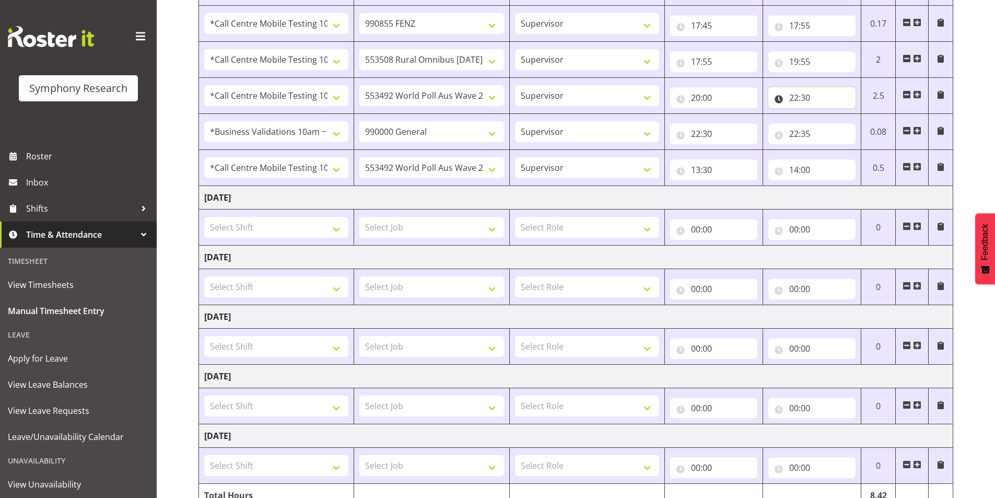
click at [806, 99] on input "22:30" at bounding box center [811, 97] width 87 height 21
click at [864, 127] on select "00 01 02 03 04 05 06 07 08 09 10 11 12 13 14 15 16 17 18 19 20 21 22 23 24 25 2…" at bounding box center [866, 124] width 23 height 21
select select "45"
click at [855, 114] on select "00 01 02 03 04 05 06 07 08 09 10 11 12 13 14 15 16 17 18 19 20 21 22 23 24 25 2…" at bounding box center [866, 124] width 23 height 21
type input "22:45"
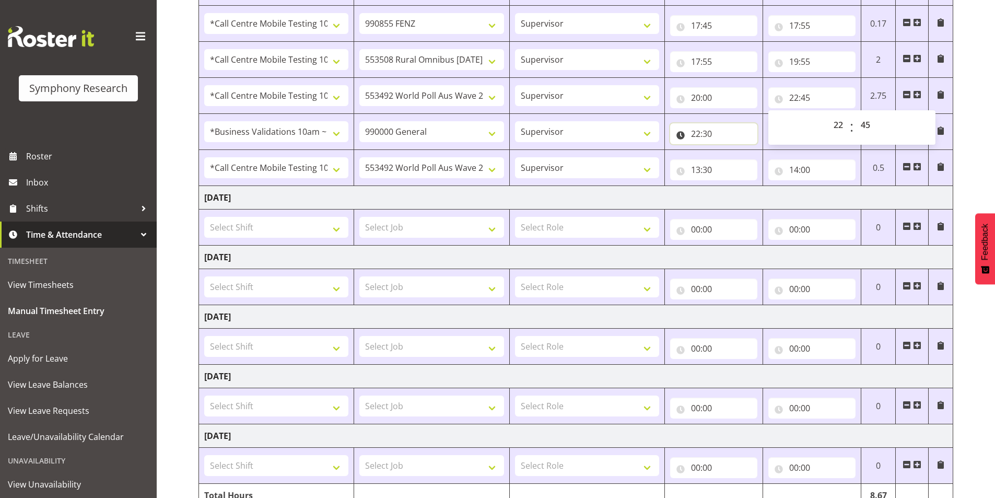
click at [709, 133] on input "22:30" at bounding box center [713, 133] width 87 height 21
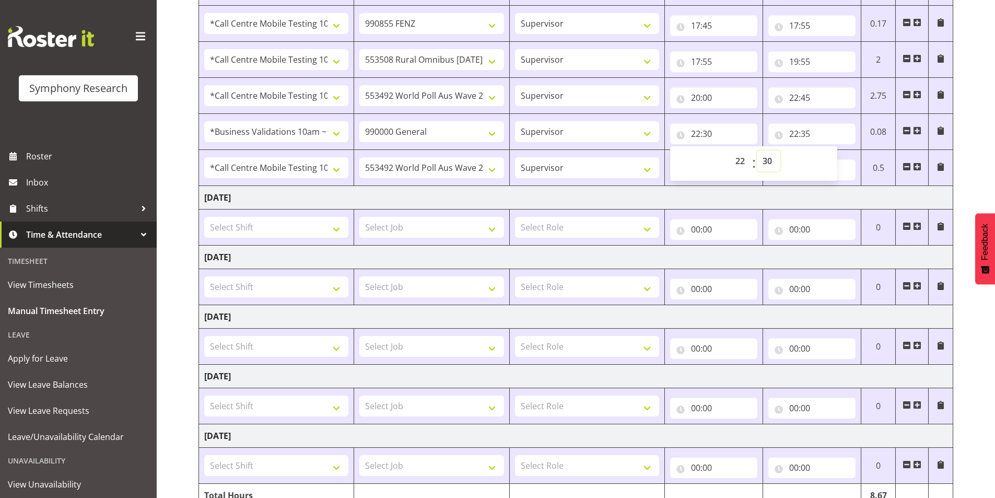
click at [773, 156] on select "00 01 02 03 04 05 06 07 08 09 10 11 12 13 14 15 16 17 18 19 20 21 22 23 24 25 2…" at bounding box center [767, 160] width 23 height 21
select select "45"
click at [756, 150] on select "00 01 02 03 04 05 06 07 08 09 10 11 12 13 14 15 16 17 18 19 20 21 22 23 24 25 2…" at bounding box center [767, 160] width 23 height 21
type input "22:45"
click at [806, 136] on input "22:35" at bounding box center [811, 133] width 87 height 21
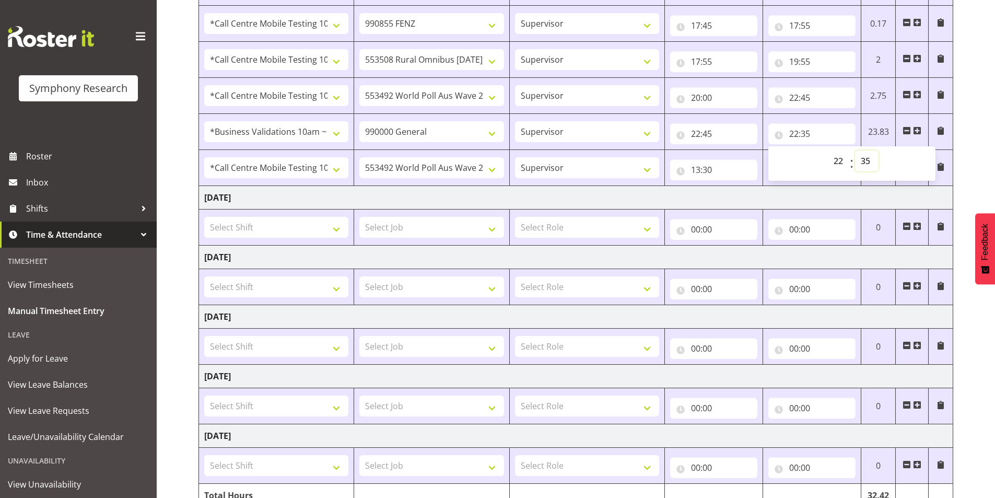
click at [865, 162] on select "00 01 02 03 04 05 06 07 08 09 10 11 12 13 14 15 16 17 18 19 20 21 22 23 24 25 2…" at bounding box center [866, 160] width 23 height 21
select select "50"
click at [855, 150] on select "00 01 02 03 04 05 06 07 08 09 10 11 12 13 14 15 16 17 18 19 20 21 22 23 24 25 2…" at bounding box center [866, 160] width 23 height 21
type input "22:50"
click at [972, 167] on div "August 18th - August 24th 2025 Shift Job Role Start Time End Time Total Monday …" at bounding box center [596, 102] width 796 height 879
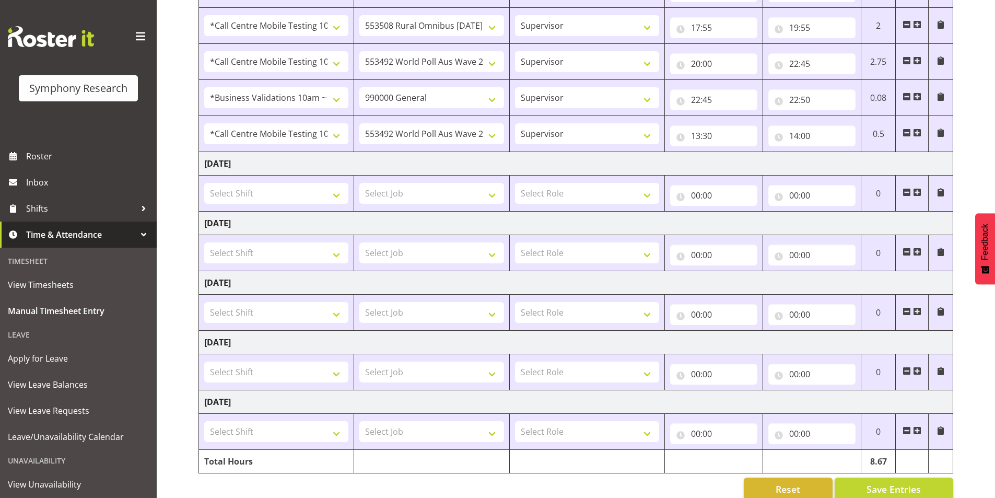
scroll to position [475, 0]
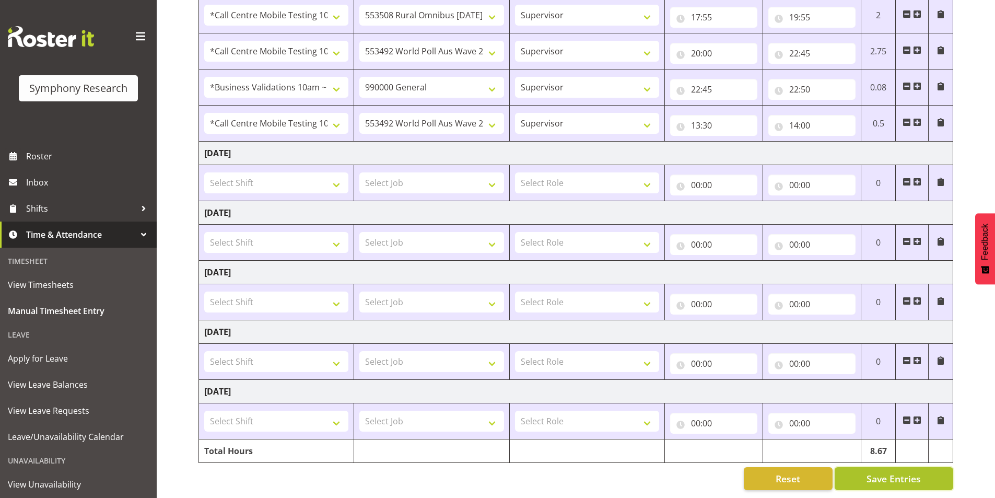
click at [898, 471] on span "Save Entries" at bounding box center [893, 478] width 54 height 14
